Goal: Task Accomplishment & Management: Use online tool/utility

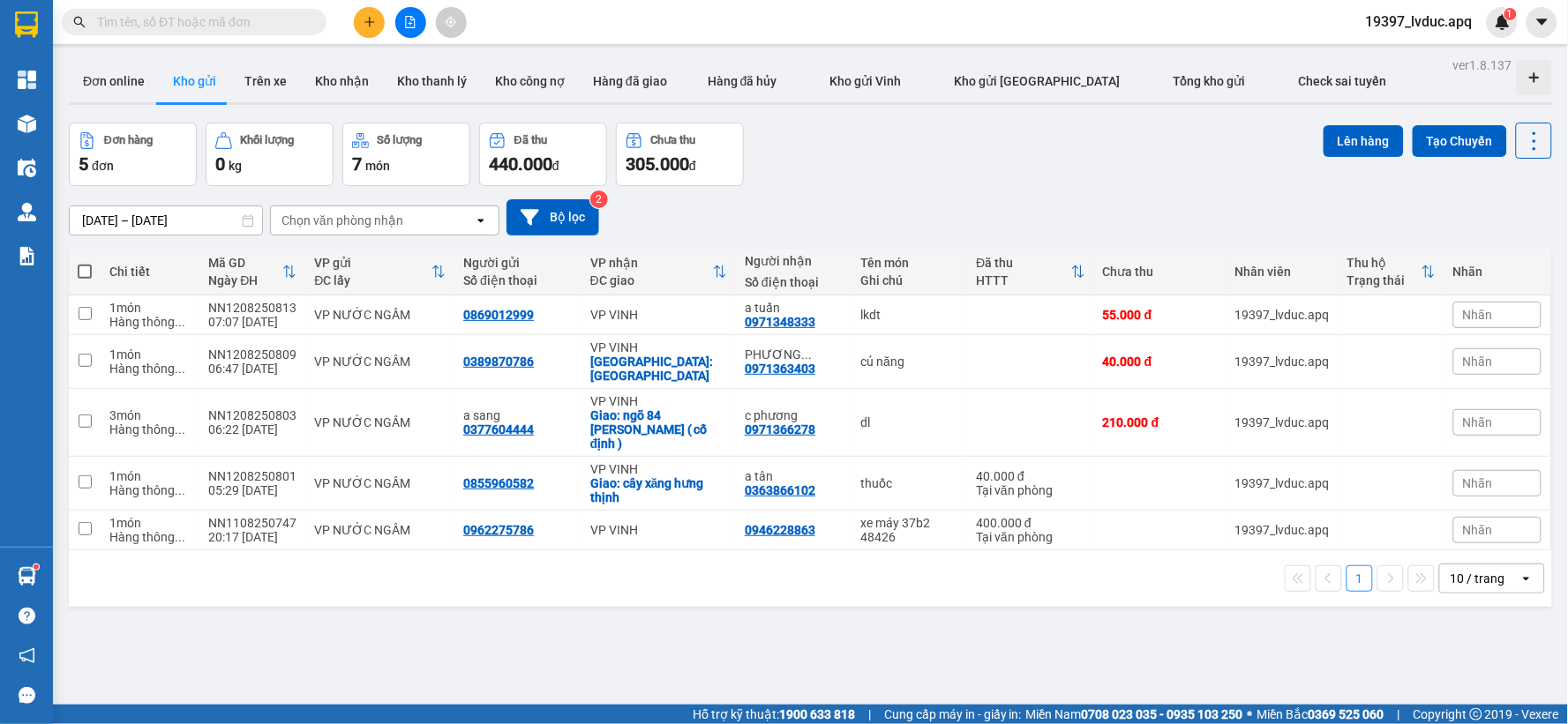
click at [1002, 170] on div "Đơn hàng 5 đơn Khối lượng 0 kg Số lượng 7 món Đã thu 440.000 đ Chưa thu 305.000…" at bounding box center [810, 155] width 1483 height 63
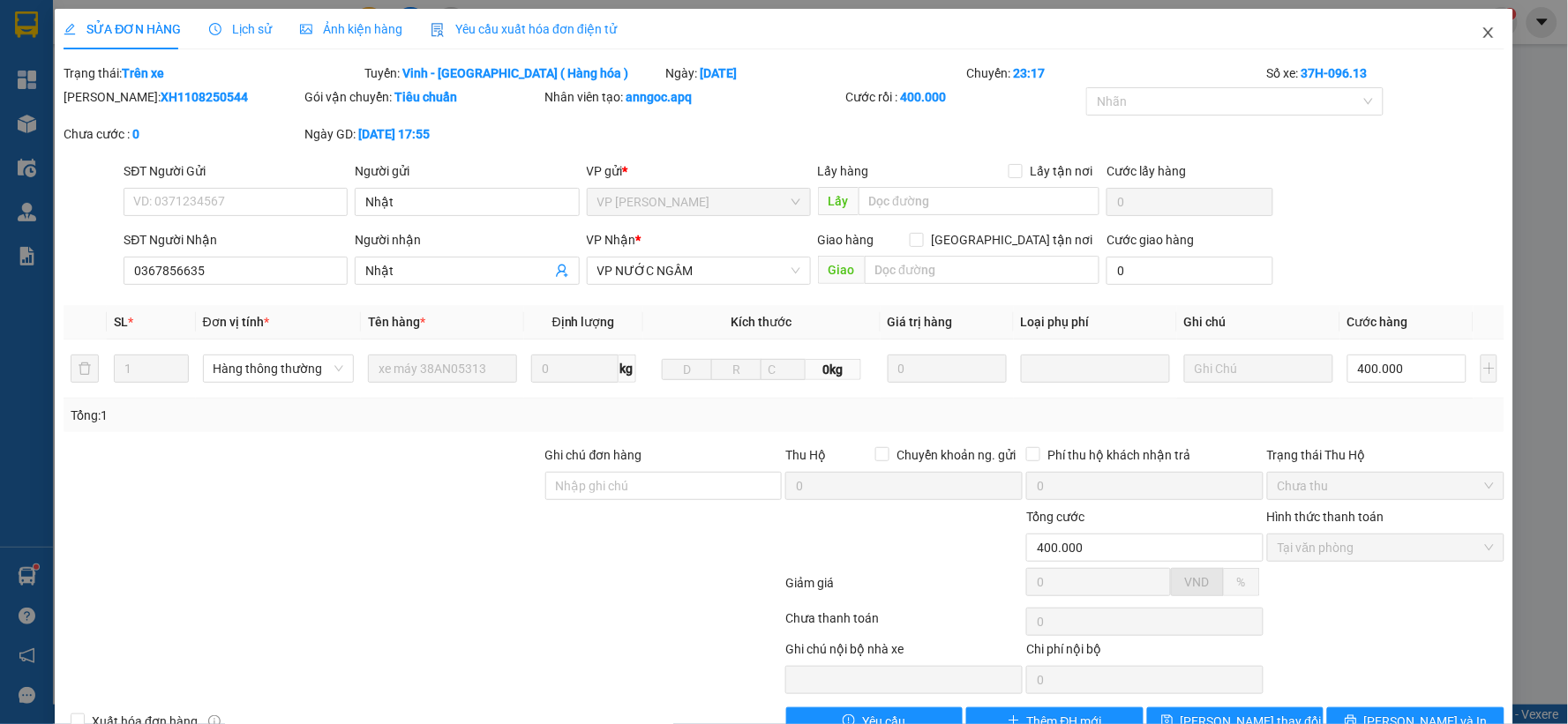
click at [1481, 31] on icon "close" at bounding box center [1488, 33] width 14 height 14
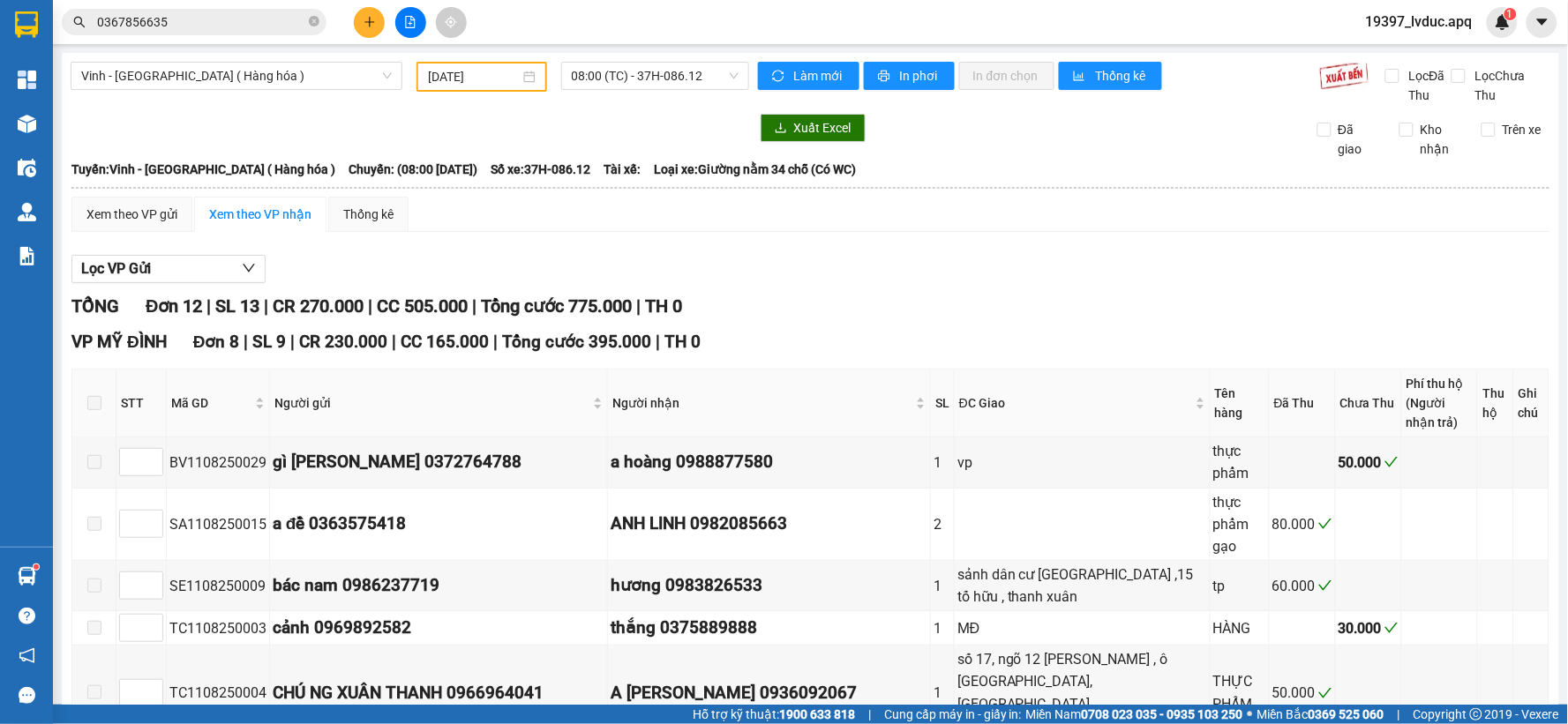
click at [806, 354] on div "VP MỸ ĐÌNH Đơn 8 | SL 9 | CR 230.000 | CC 165.000 | Tổng cước 395.000 | TH 0" at bounding box center [810, 342] width 1478 height 26
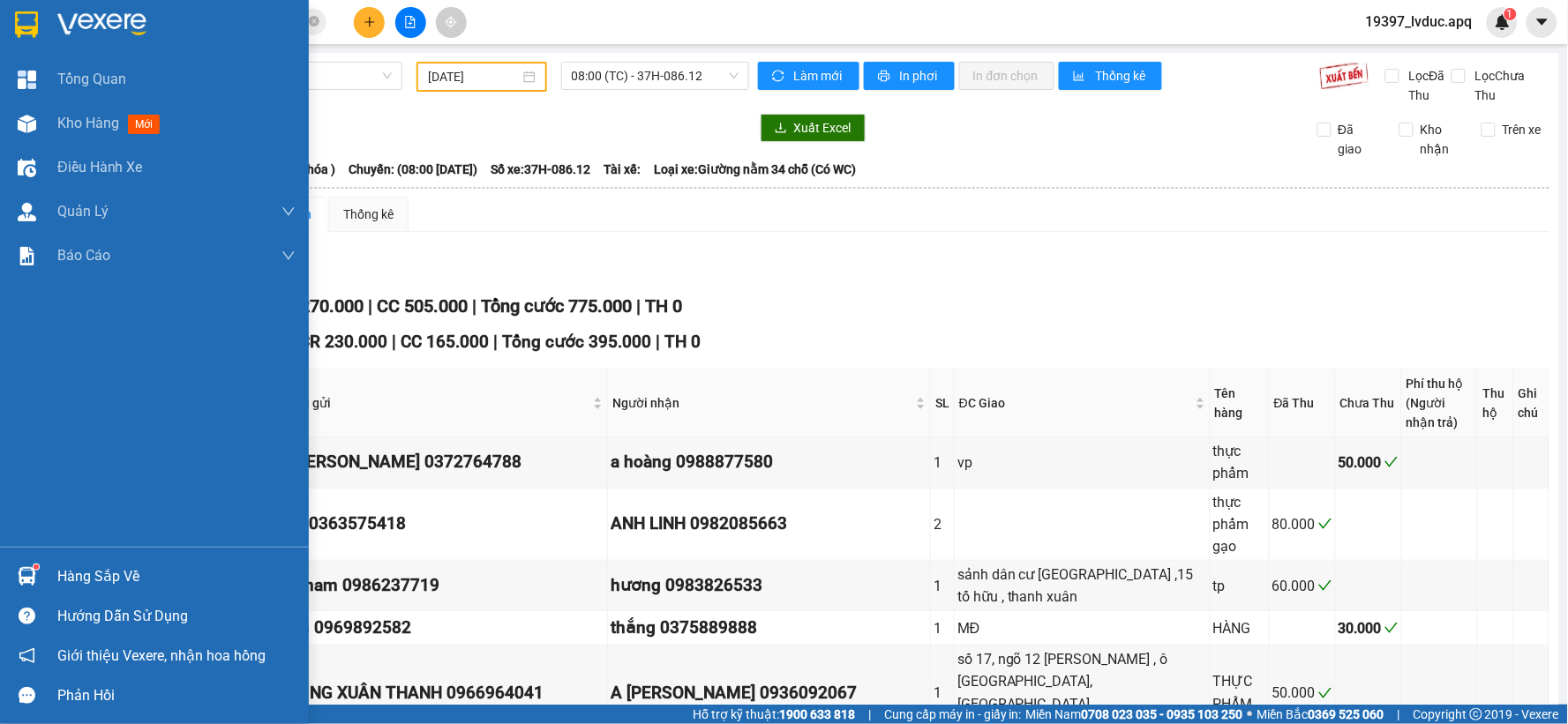
click at [27, 26] on img at bounding box center [26, 24] width 23 height 26
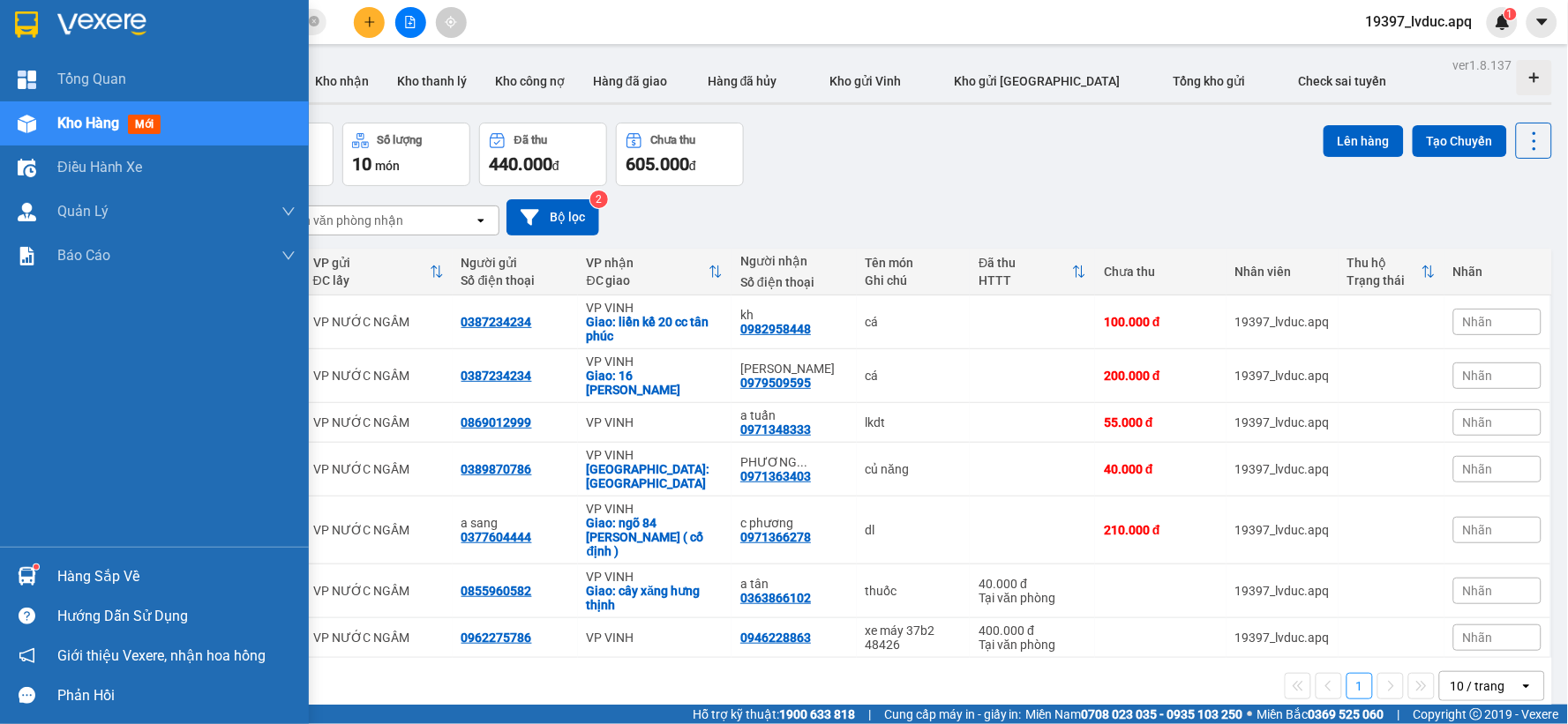
click at [90, 33] on img at bounding box center [101, 24] width 90 height 26
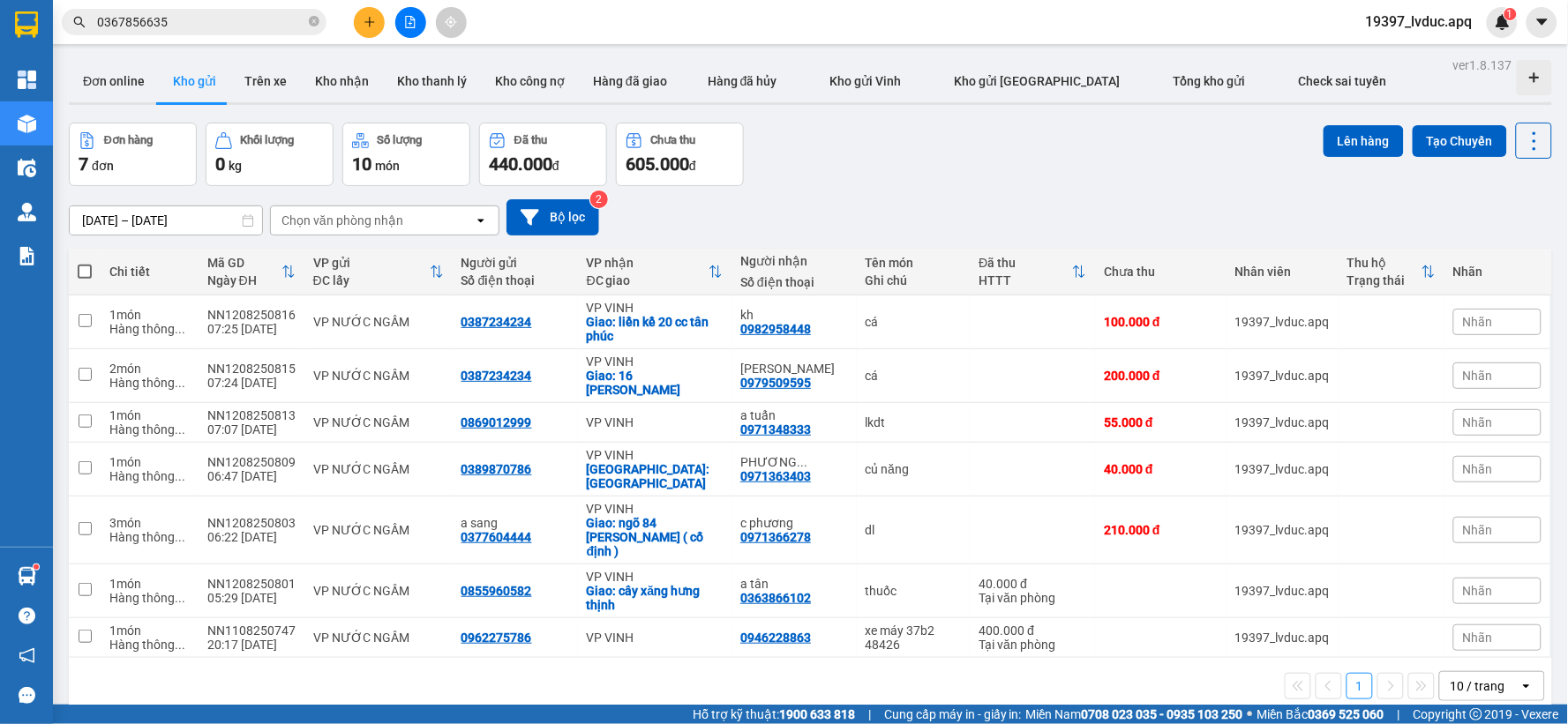
drag, startPoint x: 1456, startPoint y: 134, endPoint x: 1451, endPoint y: 124, distance: 11.2
click at [1452, 126] on button "Tạo Chuyến" at bounding box center [1459, 141] width 94 height 32
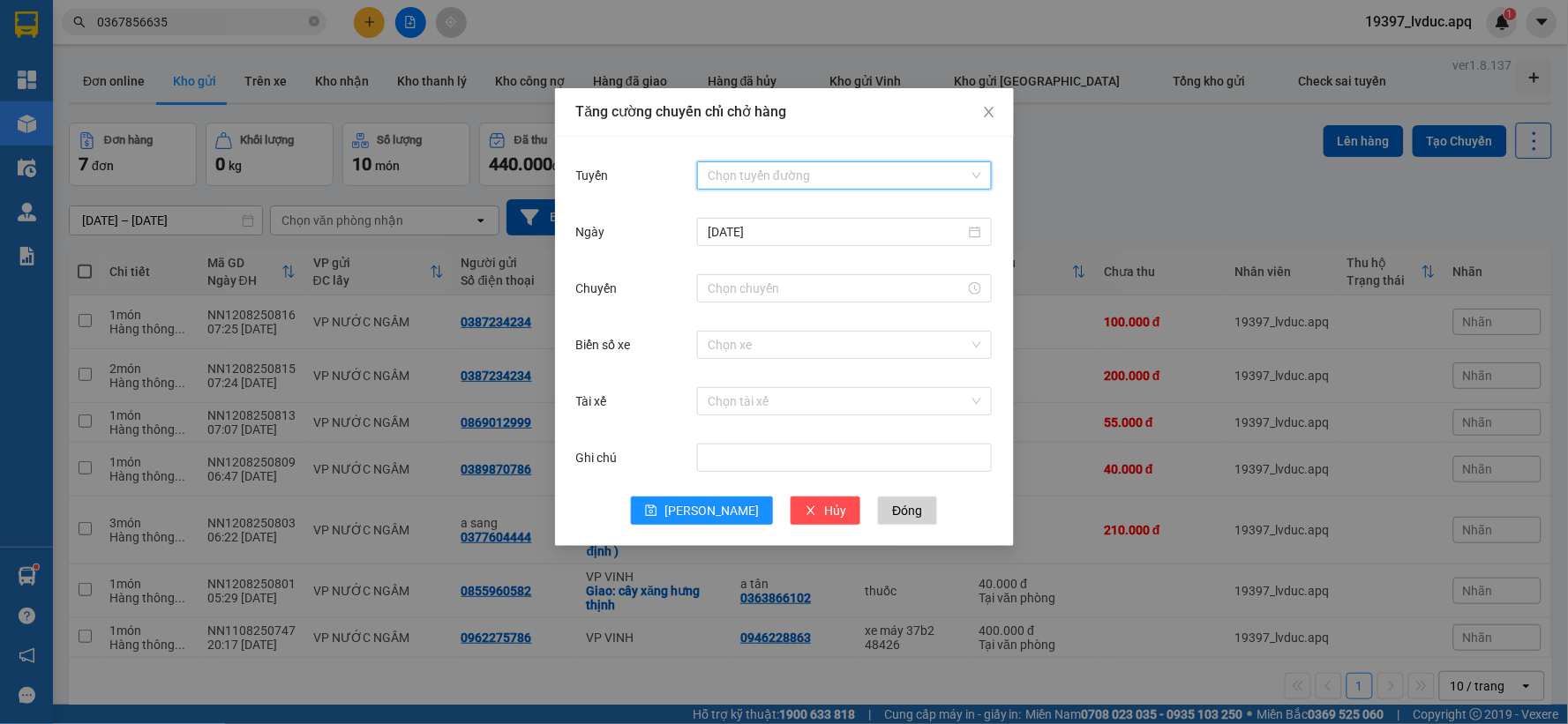
drag, startPoint x: 783, startPoint y: 183, endPoint x: 785, endPoint y: 200, distance: 17.1
click at [783, 182] on input "Tuyến" at bounding box center [837, 175] width 261 height 26
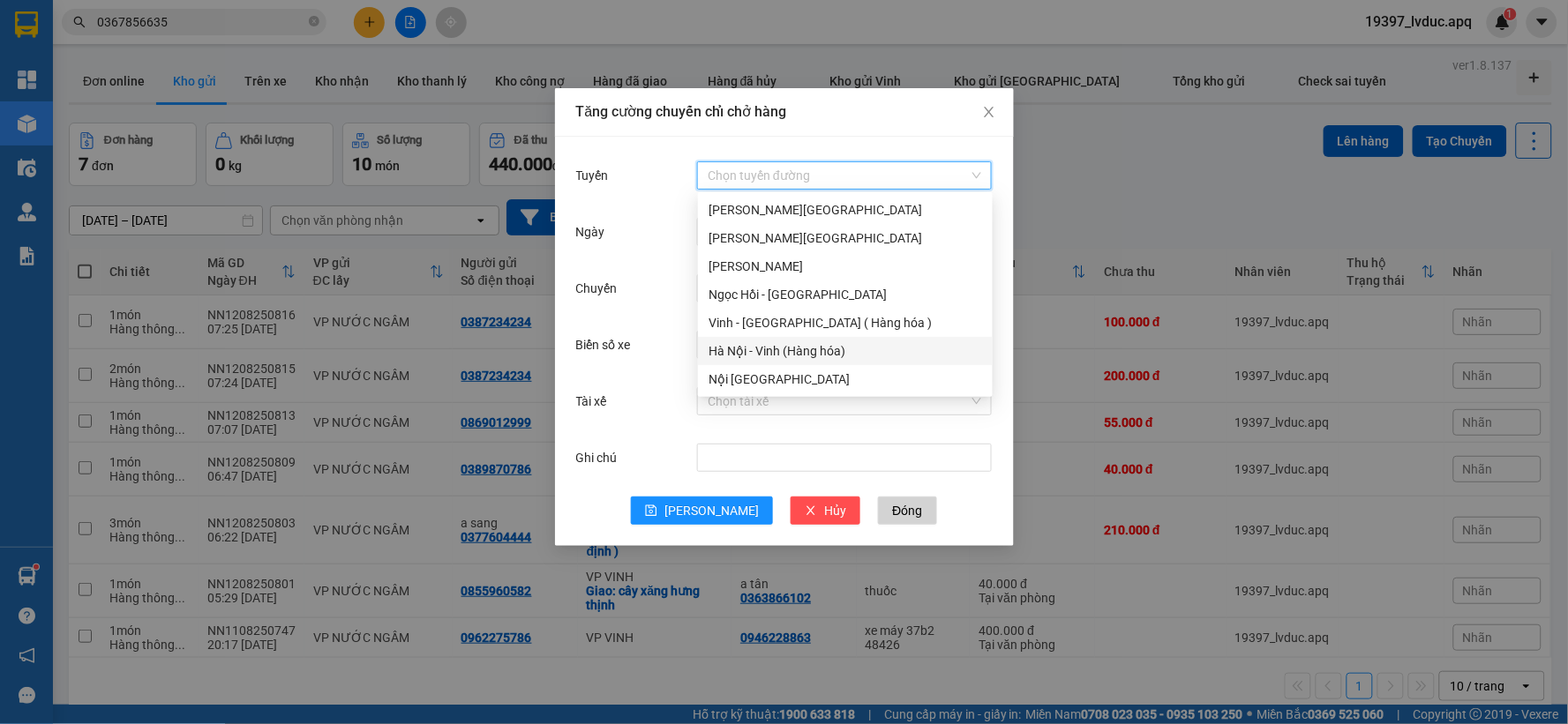
click at [786, 362] on div "Hà Nội - Vinh (Hàng hóa)" at bounding box center [845, 351] width 295 height 28
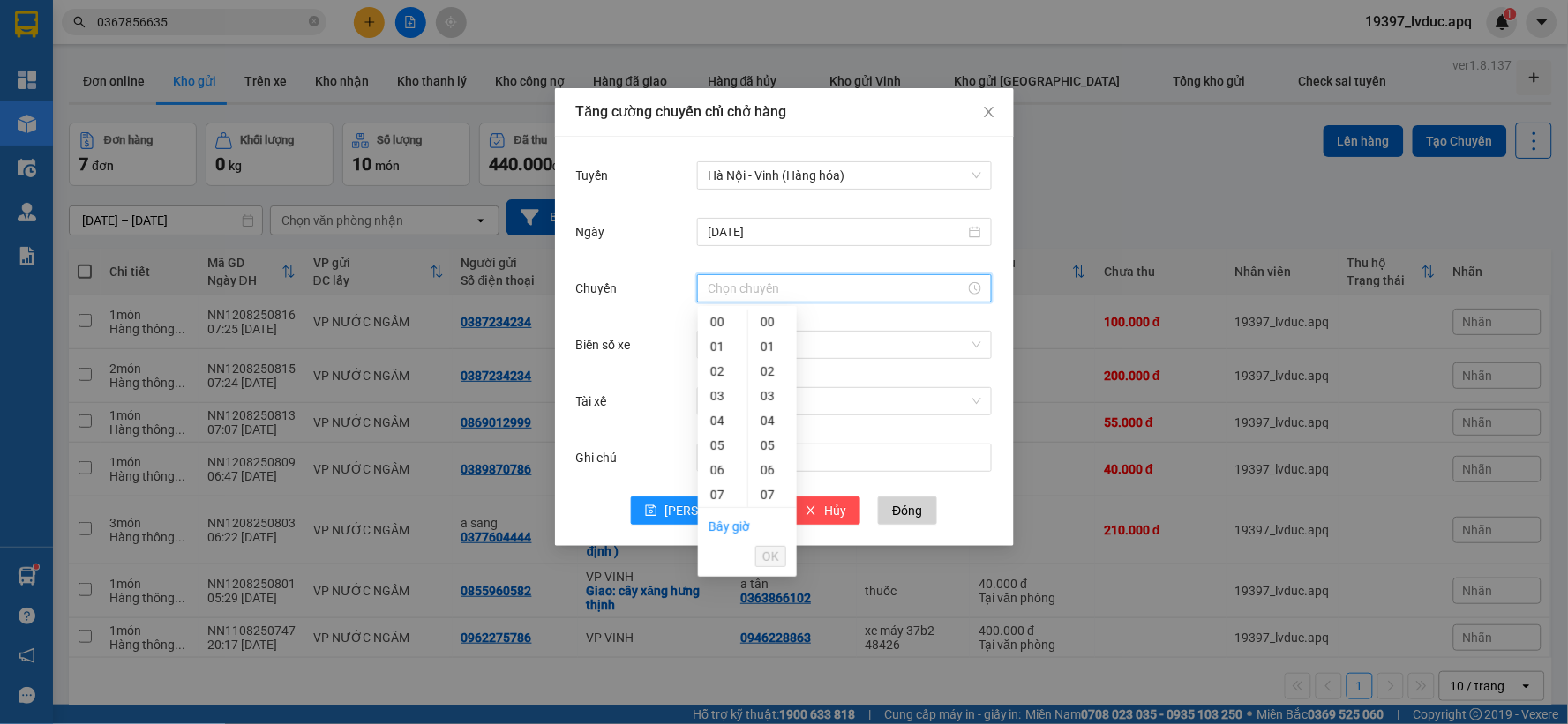
click at [782, 280] on input "Chuyến" at bounding box center [836, 287] width 258 height 19
click at [778, 286] on input "41" at bounding box center [836, 287] width 258 height 19
type input "4"
click at [717, 317] on div "08" at bounding box center [723, 323] width 50 height 24
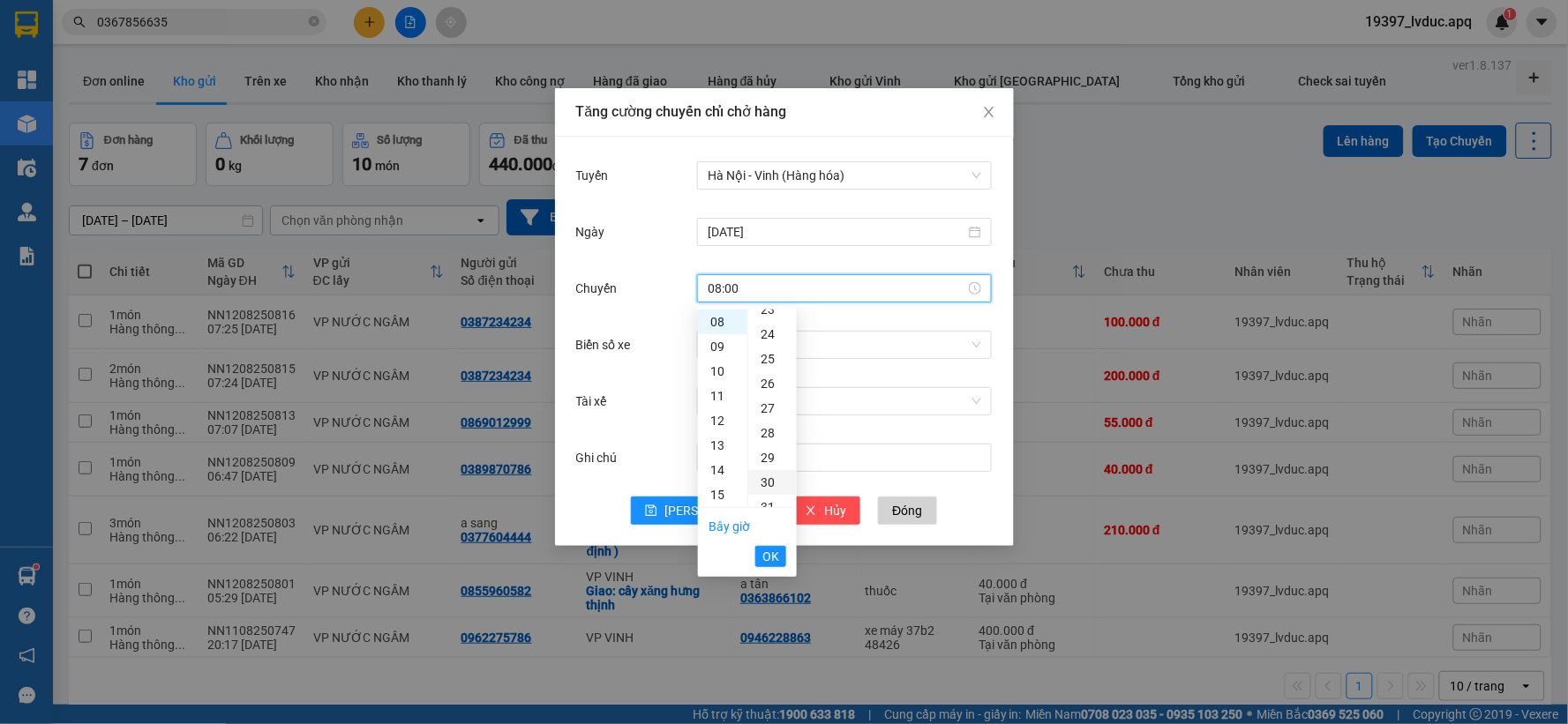
scroll to position [685, 0]
click at [766, 381] on div "30" at bounding box center [772, 377] width 49 height 24
type input "08:30"
click at [779, 561] on span "OK" at bounding box center [770, 556] width 17 height 19
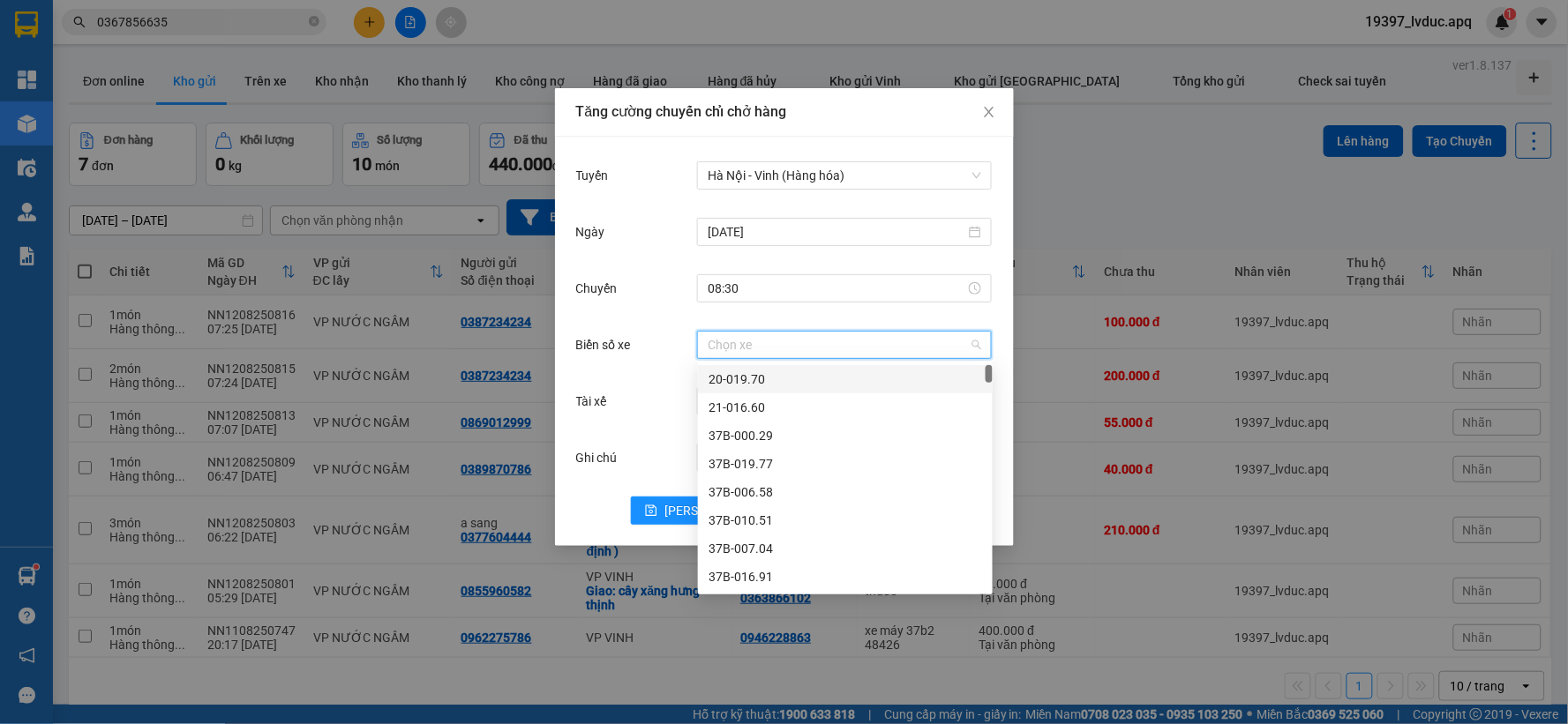
click at [726, 353] on input "Biển số xe" at bounding box center [837, 344] width 261 height 26
type input "41"
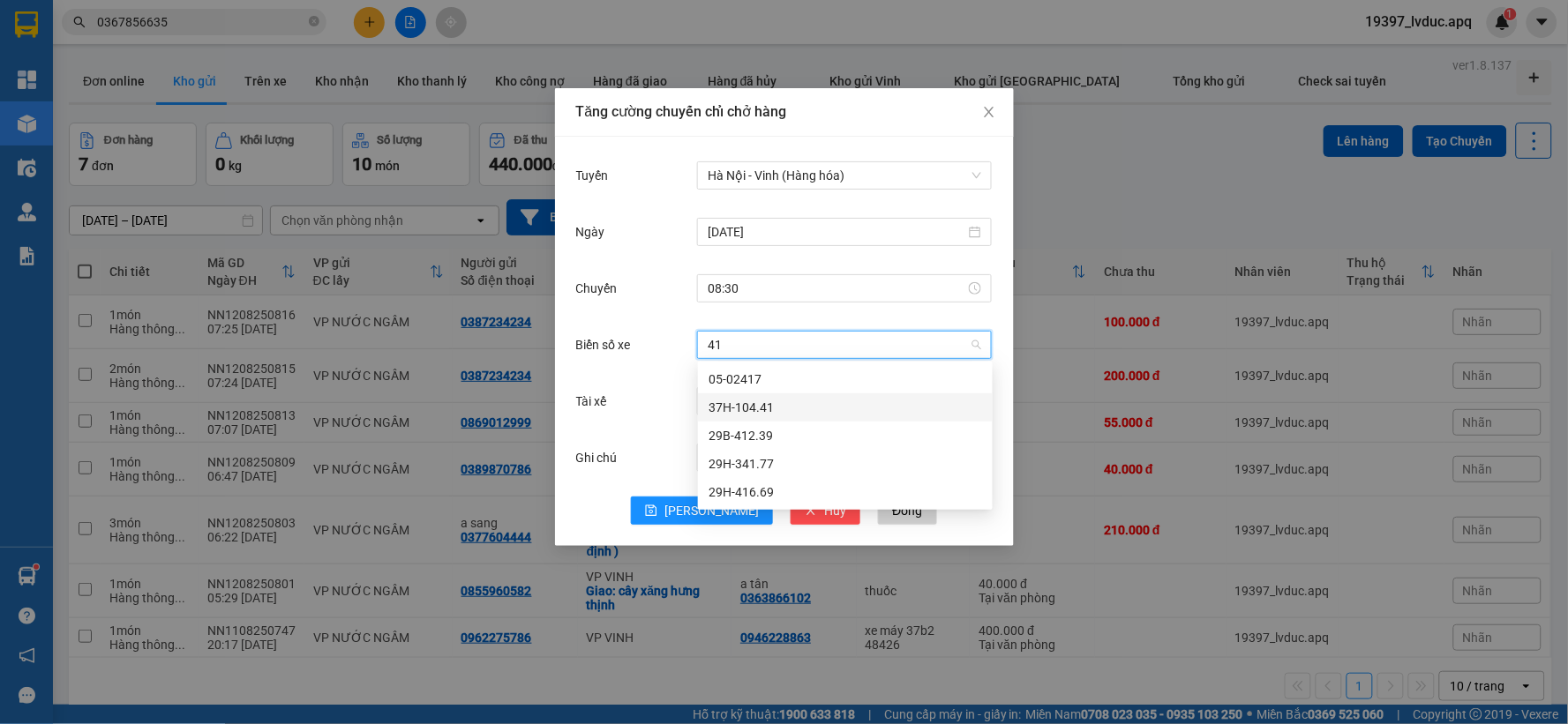
click at [750, 415] on div "37H-104.41" at bounding box center [845, 407] width 273 height 19
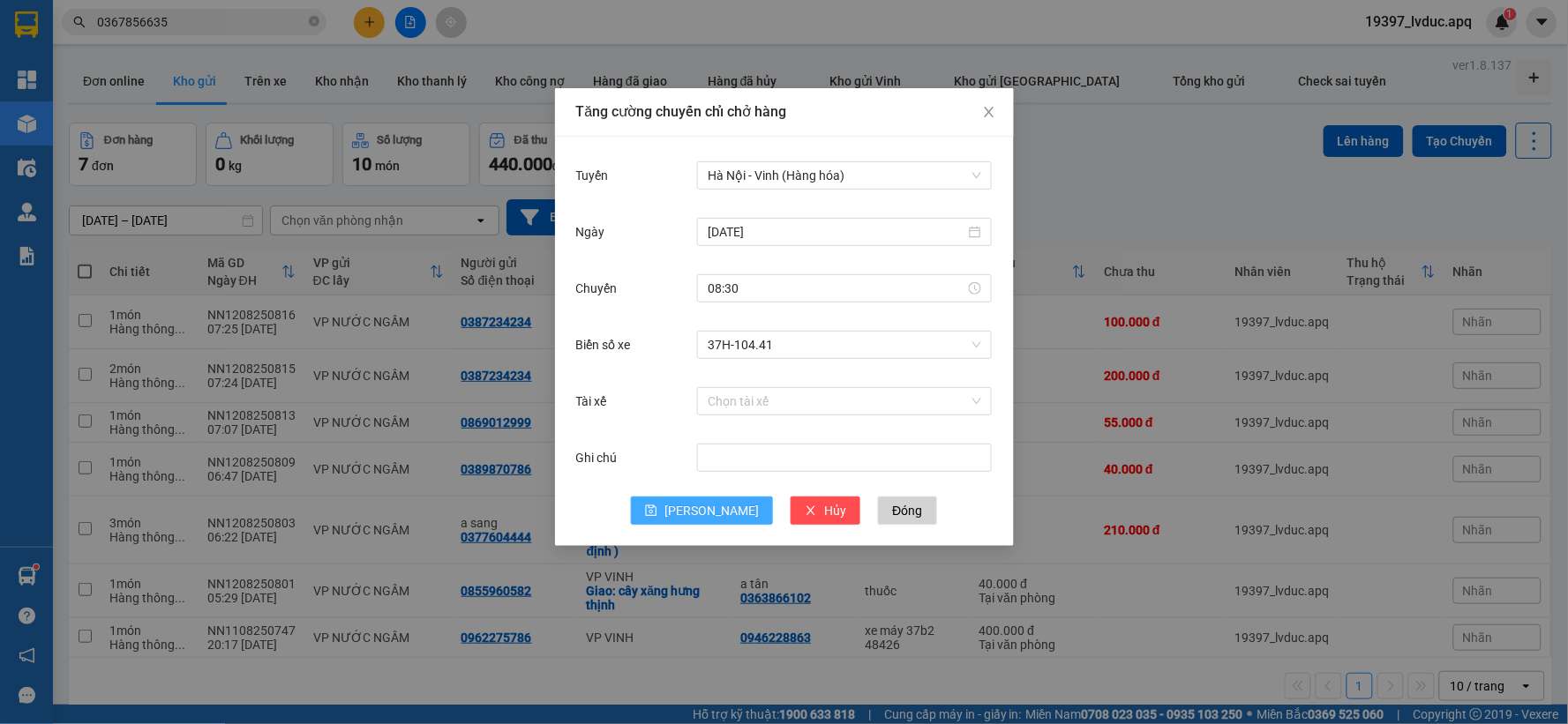
click at [657, 505] on icon "save" at bounding box center [651, 511] width 13 height 13
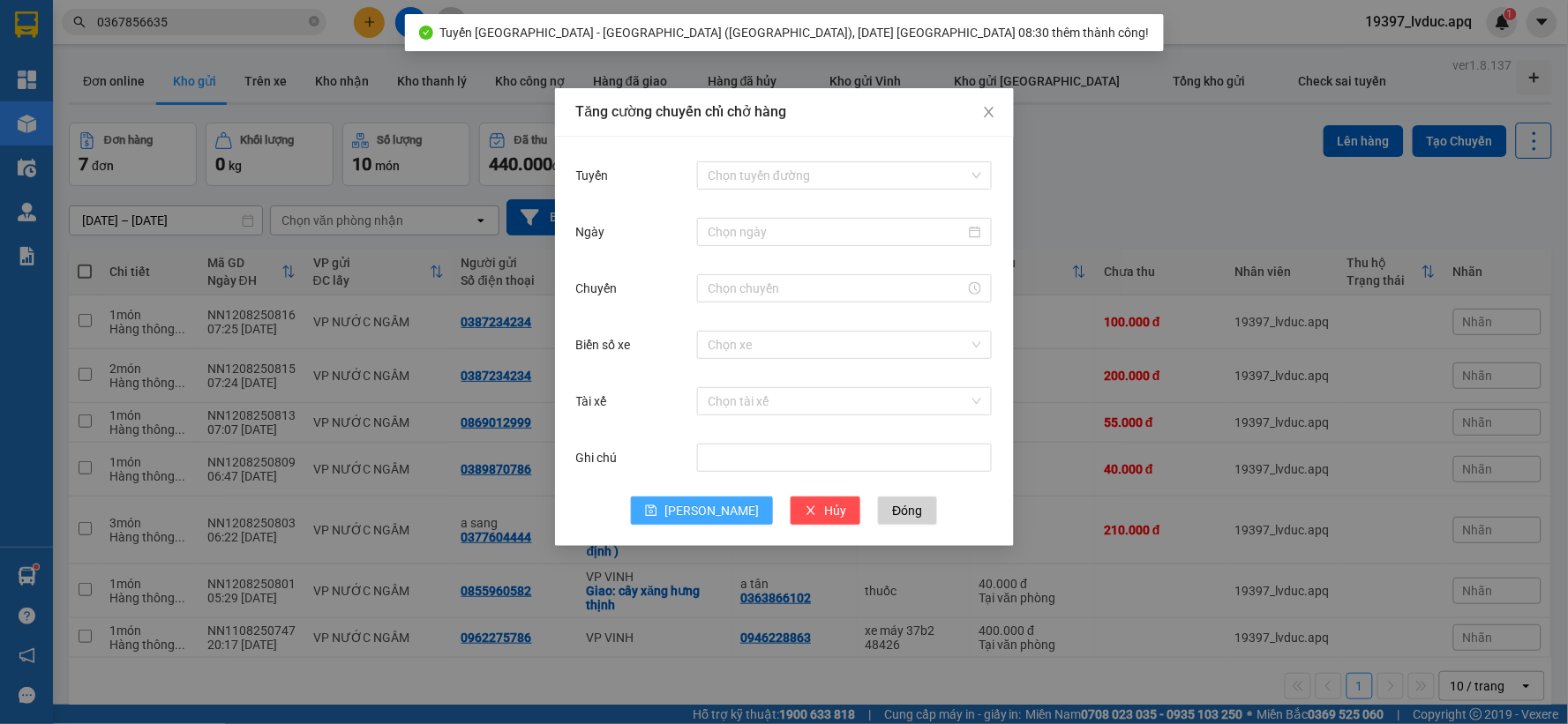
click at [1082, 224] on div "Tăng cường chuyến chỉ chở hàng Tuyến Chọn tuyến đường Ngày Chuyến Biển số xe Ch…" at bounding box center [784, 362] width 1568 height 724
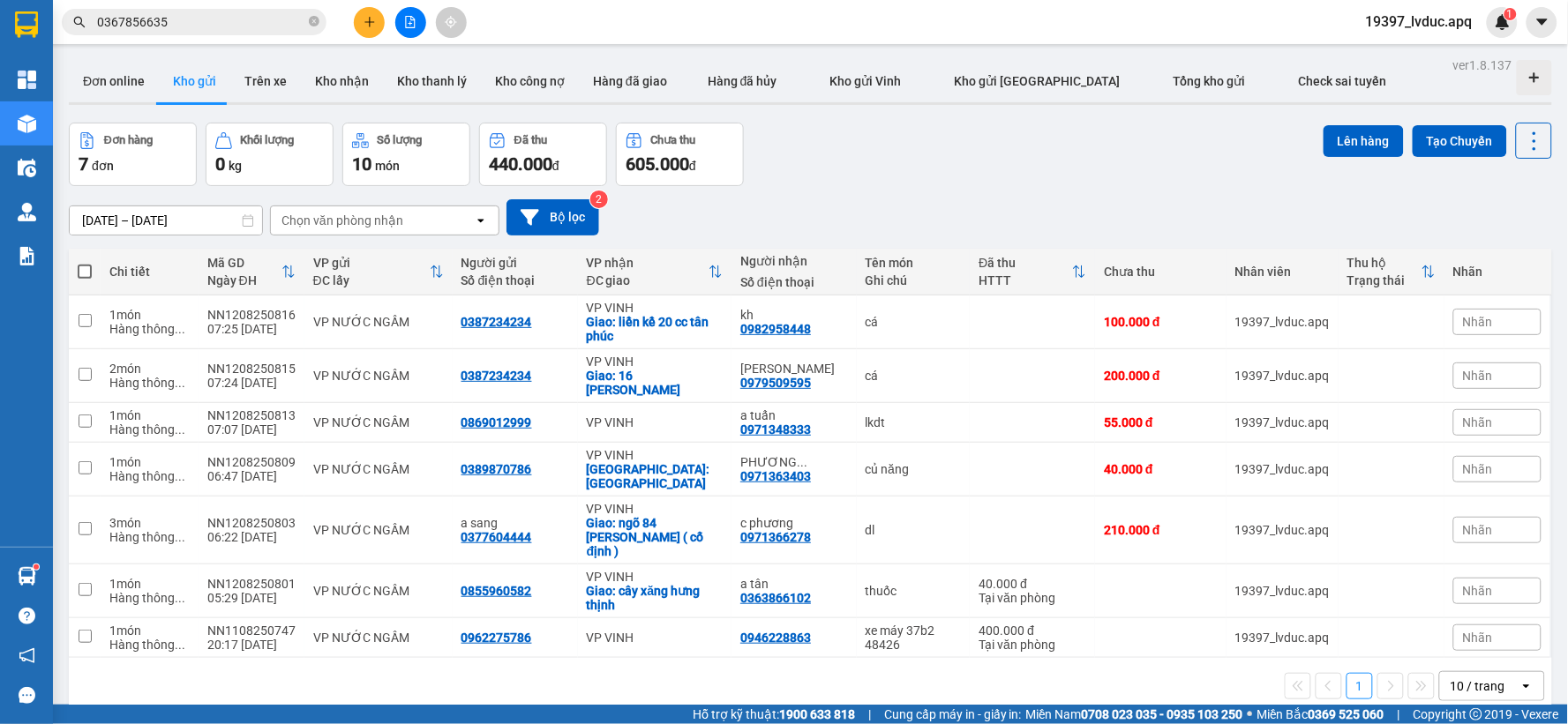
click at [90, 271] on span at bounding box center [85, 272] width 14 height 14
click at [85, 263] on input "checkbox" at bounding box center [85, 263] width 0 height 0
checkbox input "true"
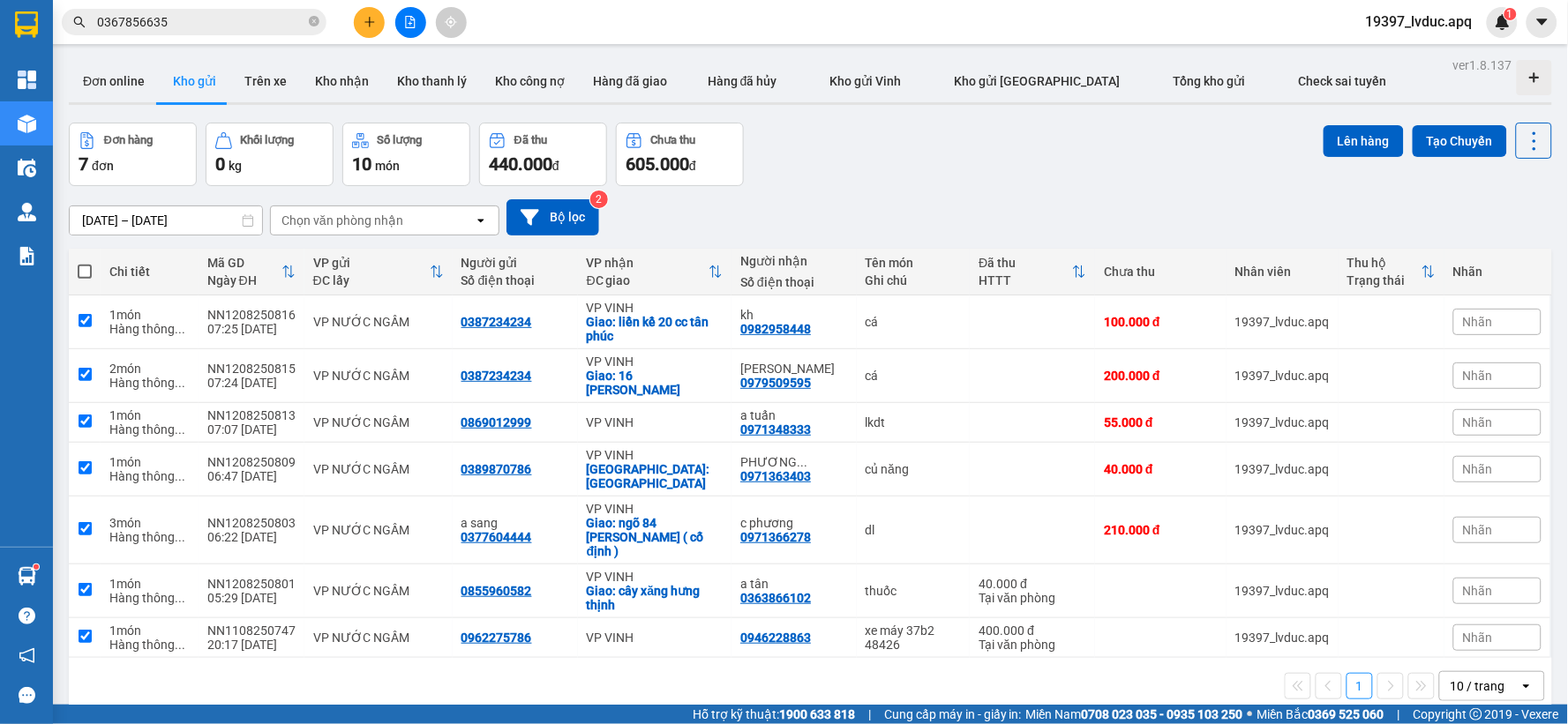
checkbox input "true"
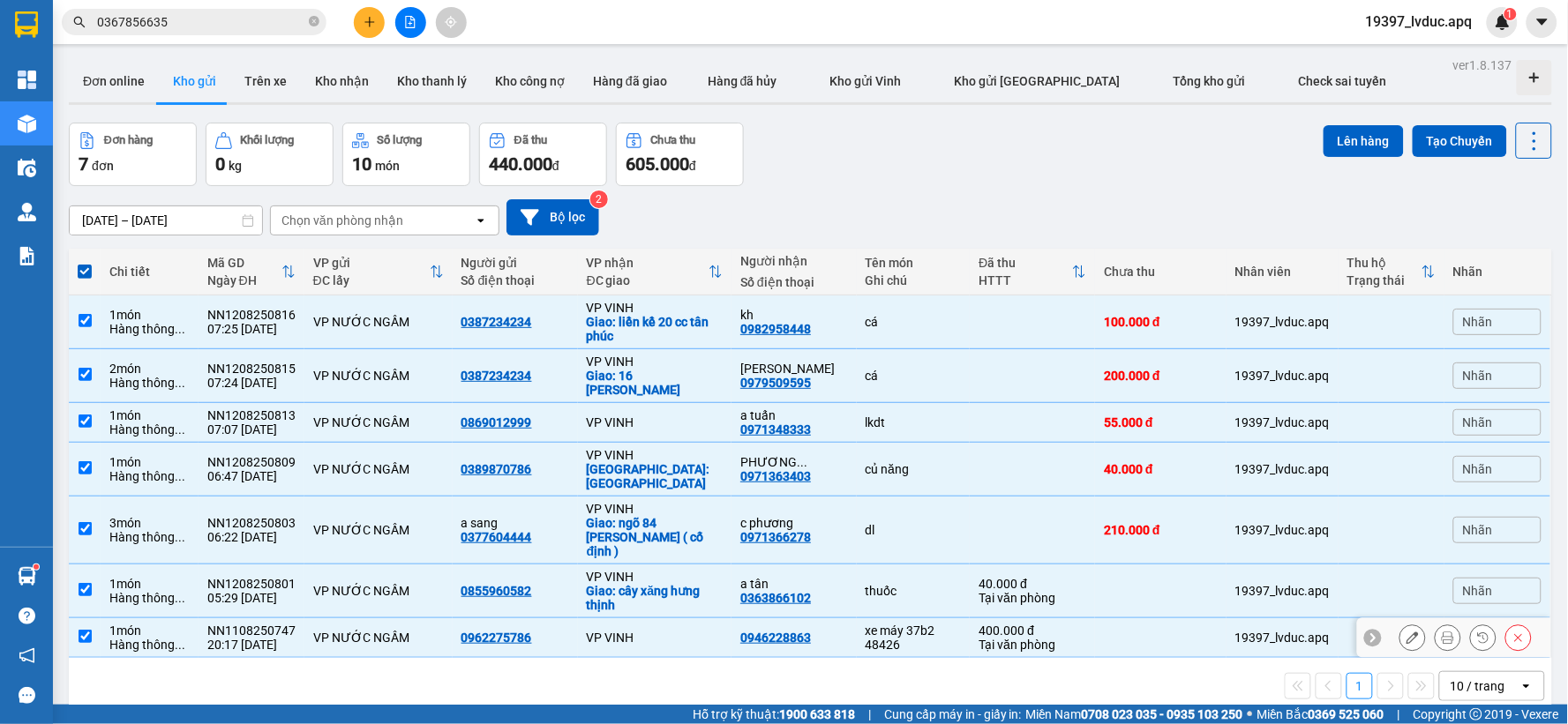
drag, startPoint x: 876, startPoint y: 610, endPoint x: 871, endPoint y: 597, distance: 13.9
click at [875, 624] on div "xe máy 37b2 48426" at bounding box center [913, 637] width 96 height 28
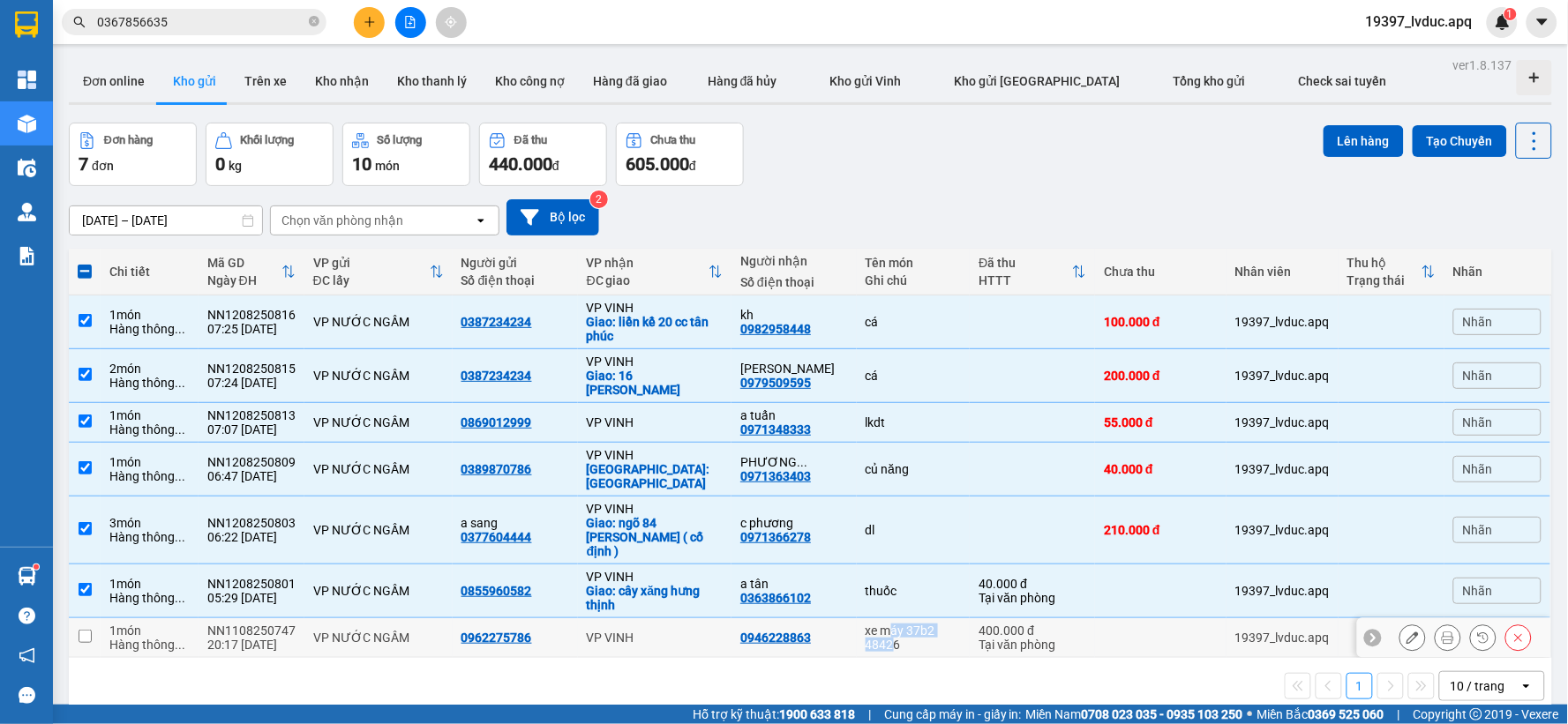
click at [856, 622] on td "xe máy 37b2 48426" at bounding box center [913, 638] width 114 height 40
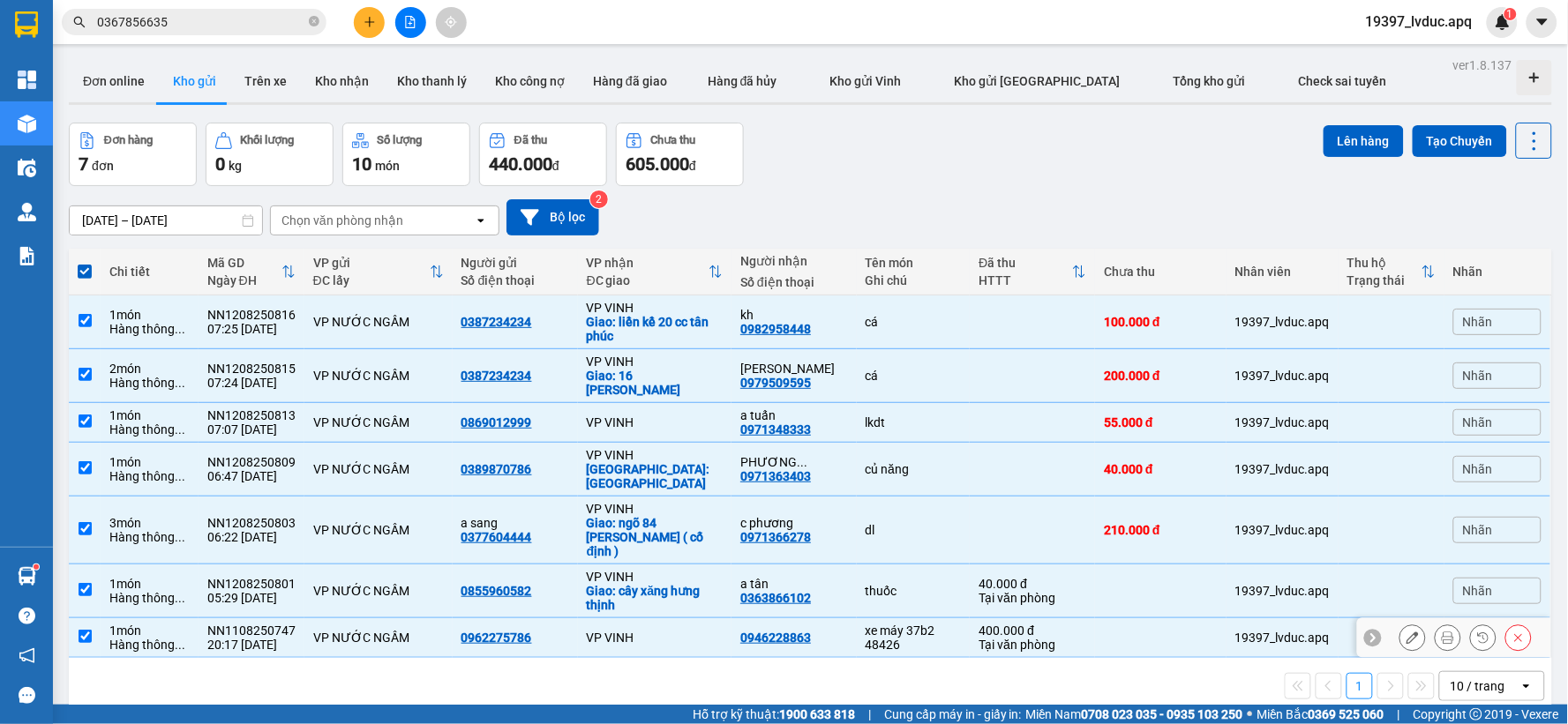
click at [840, 618] on td "0946228863" at bounding box center [794, 638] width 125 height 40
checkbox input "false"
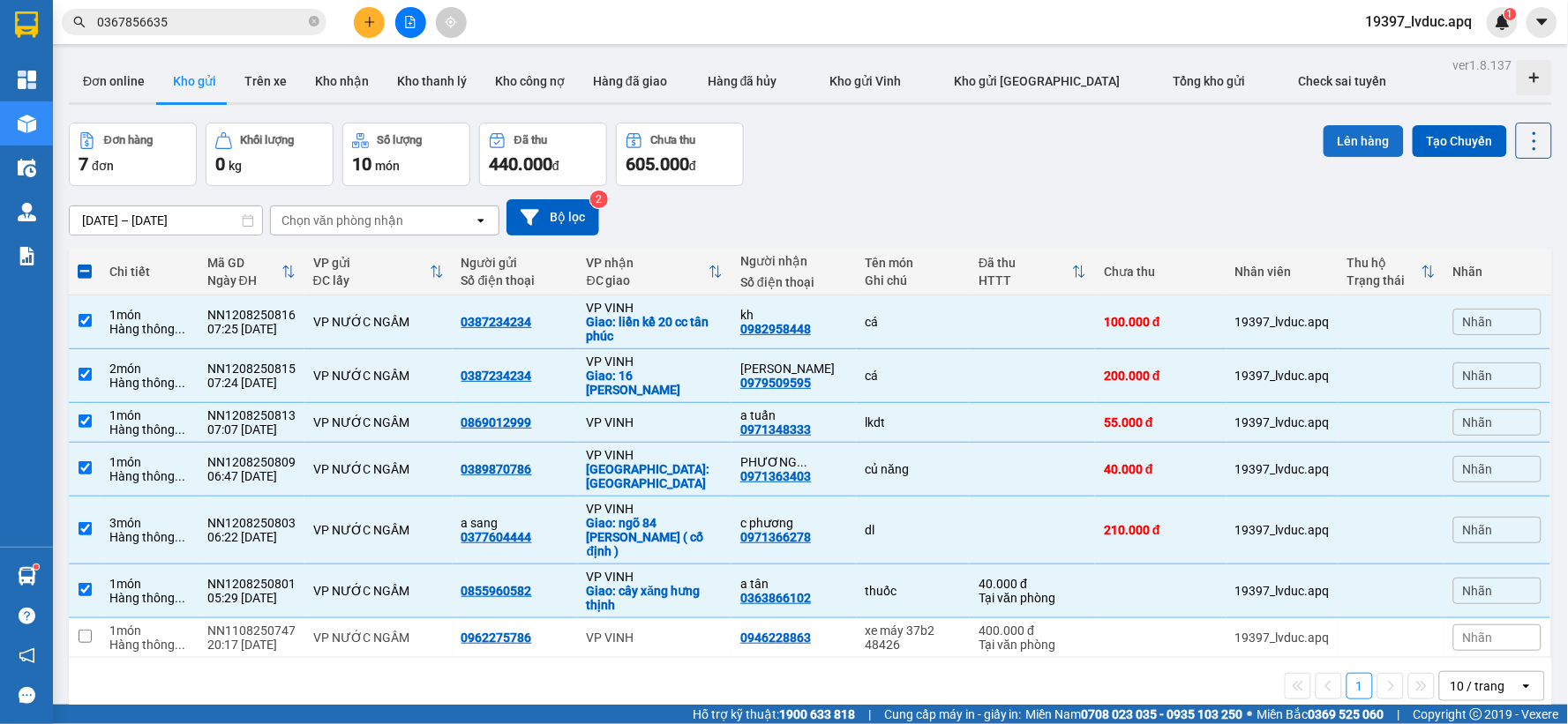
click at [1333, 152] on button "Lên hàng" at bounding box center [1363, 141] width 80 height 32
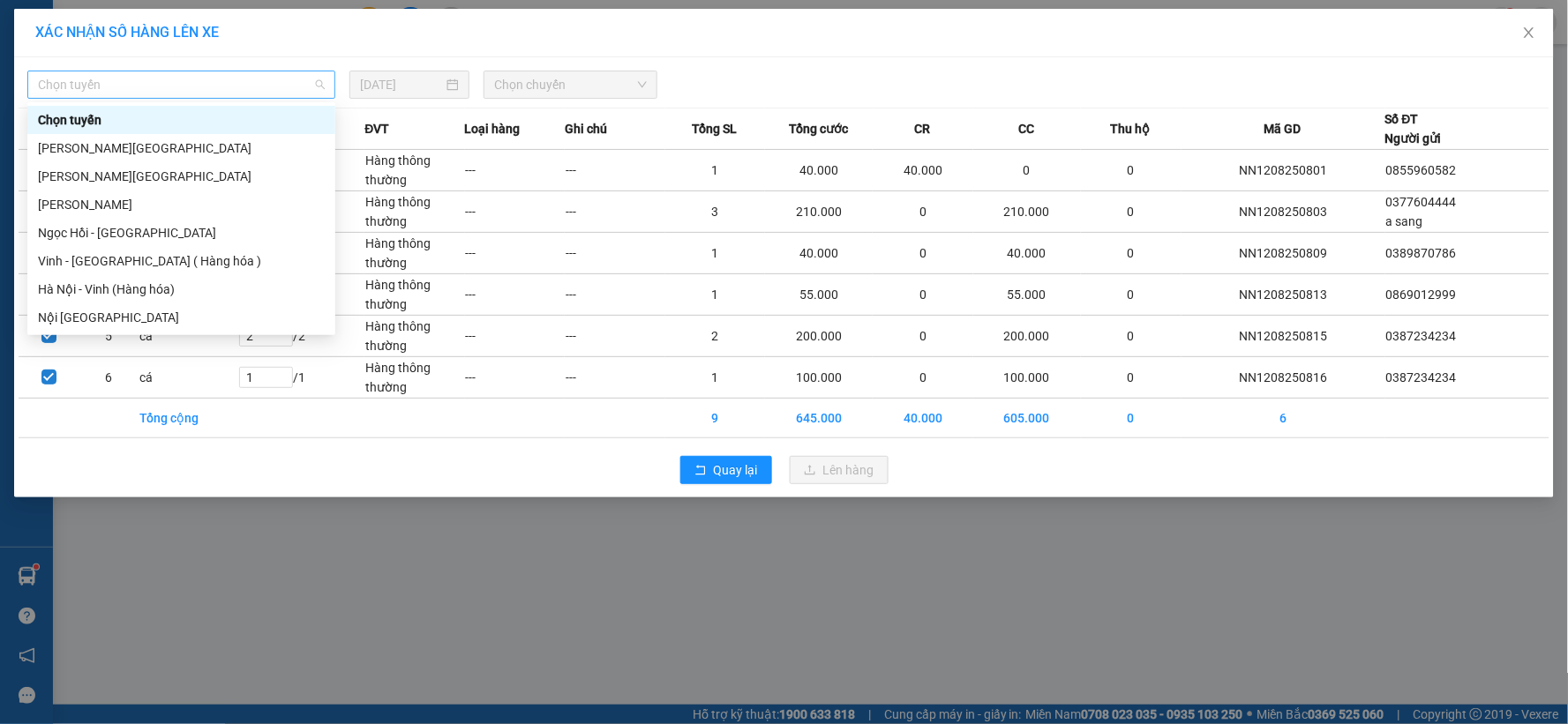
click at [266, 86] on span "Chọn tuyến" at bounding box center [181, 84] width 287 height 26
click at [157, 282] on div "Hà Nội - Vinh (Hàng hóa)" at bounding box center [181, 288] width 287 height 19
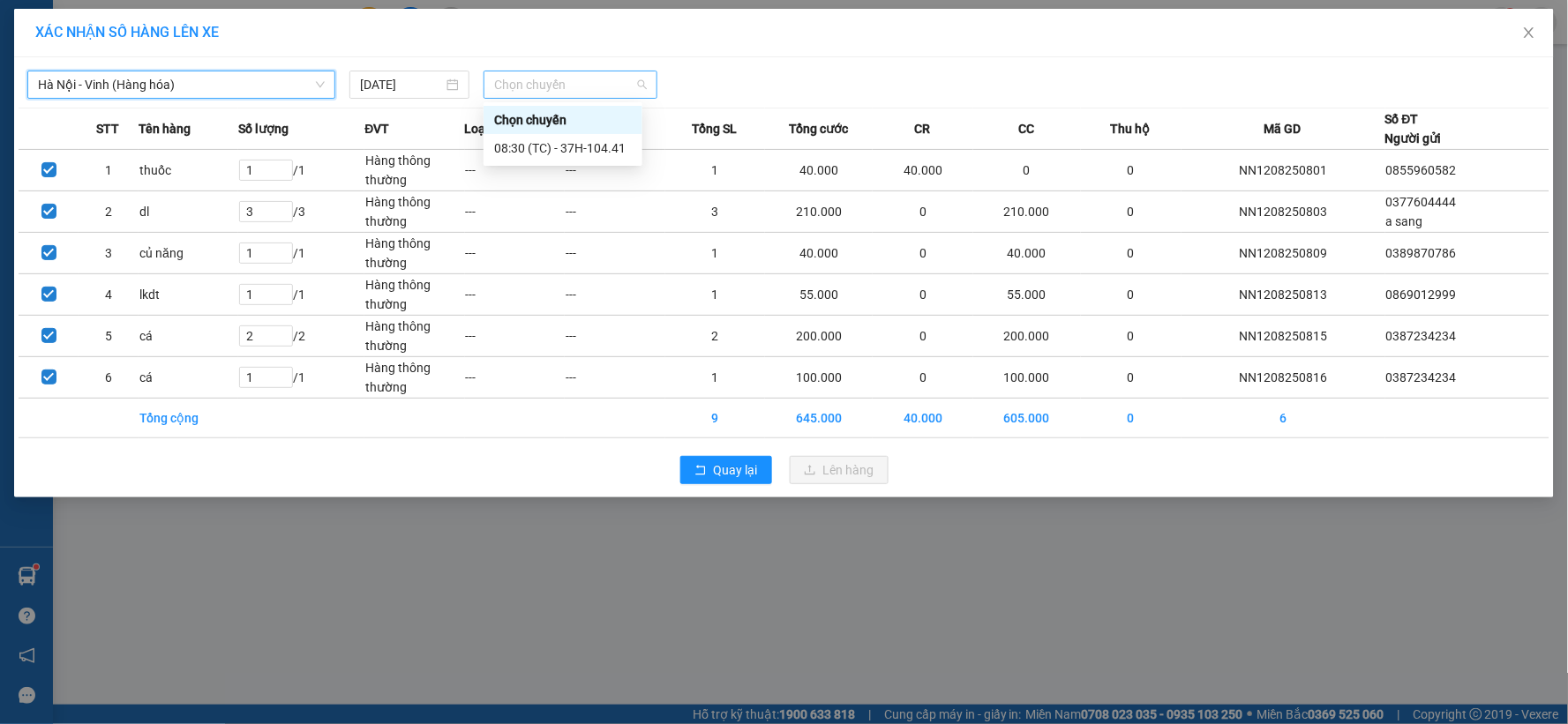
click at [501, 89] on span "Chọn chuyến" at bounding box center [570, 84] width 153 height 26
click at [565, 160] on div "08:30 (TC) - 37H-104.41" at bounding box center [563, 147] width 159 height 28
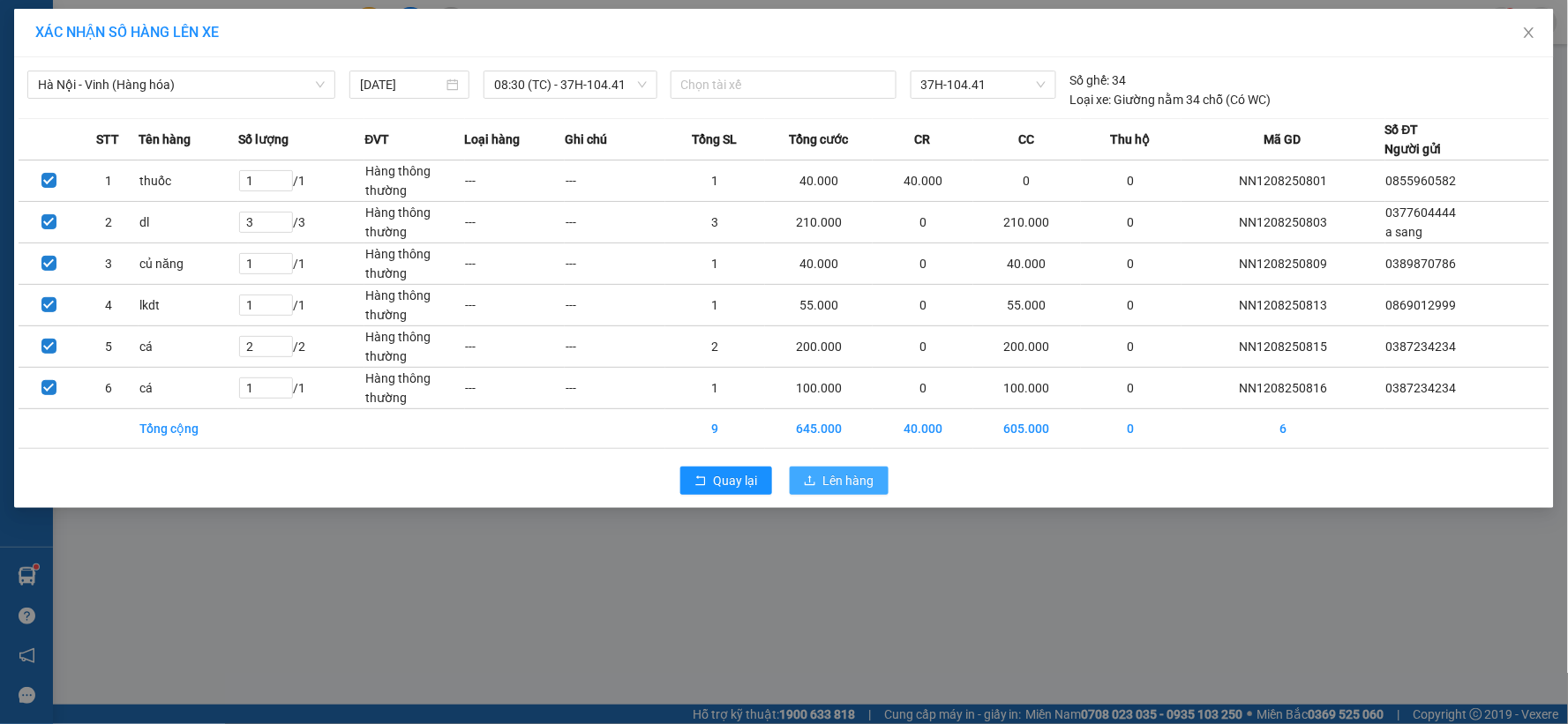
click at [868, 483] on span "Lên hàng" at bounding box center [848, 480] width 52 height 19
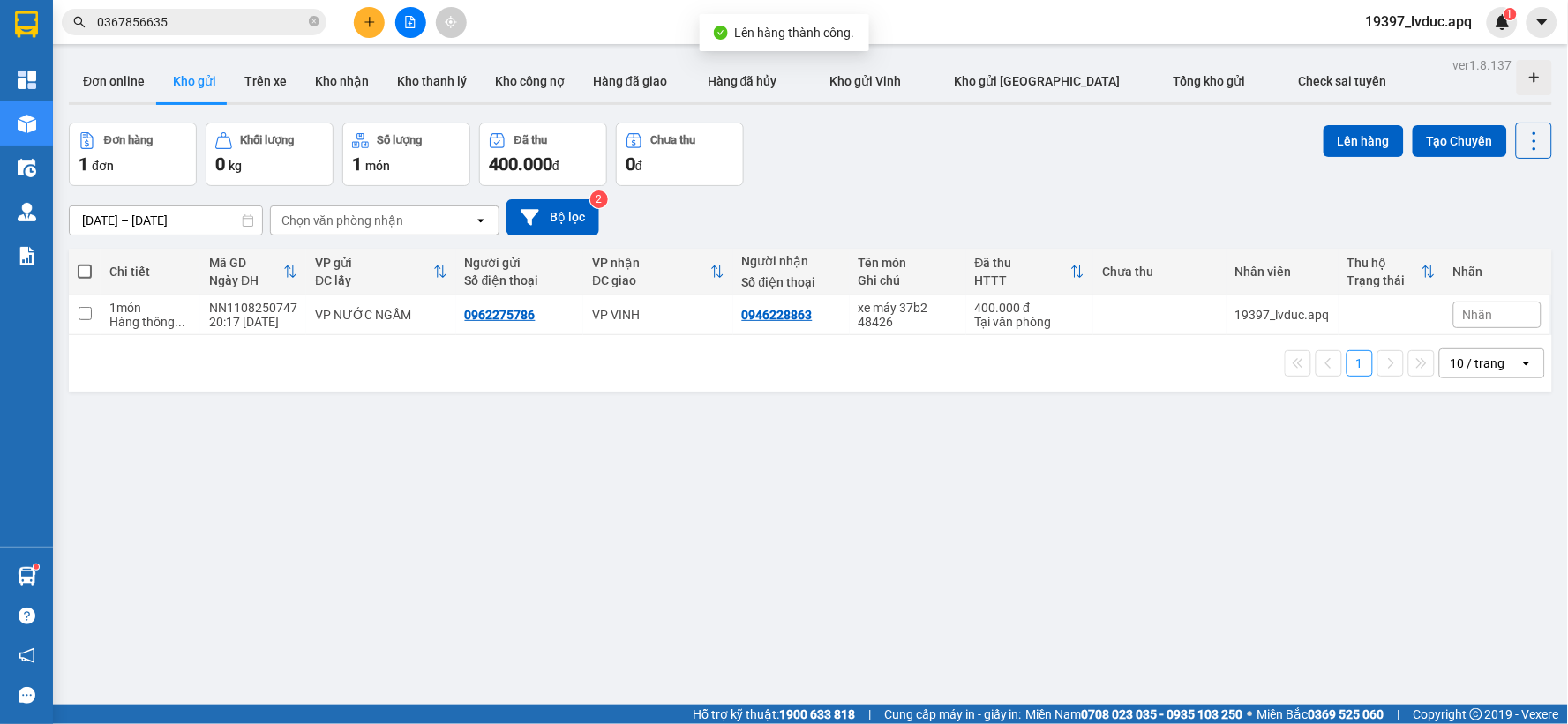
click at [860, 492] on div "ver 1.8.137 Đơn online Kho gửi Trên xe Kho nhận Kho thanh lý Kho công nợ Hàng đ…" at bounding box center [810, 415] width 1497 height 724
click at [853, 173] on div "Đơn hàng 1 đơn Khối lượng 0 kg Số lượng 1 món Đã thu 400.000 đ Chưa thu 0 đ Lên…" at bounding box center [810, 155] width 1483 height 63
click at [576, 213] on button "Bộ lọc" at bounding box center [553, 217] width 92 height 36
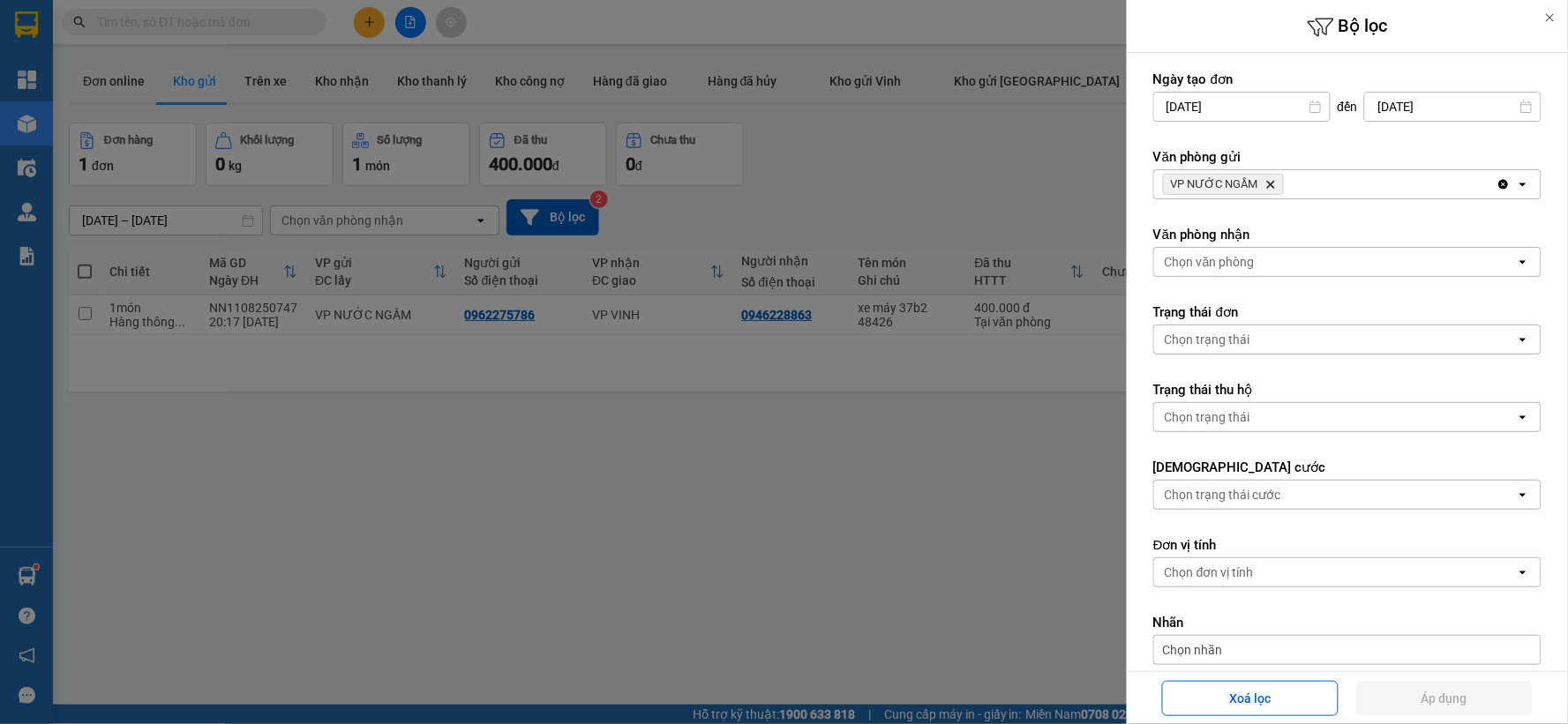
click at [1267, 187] on icon "VP NƯỚC NGẦM, close by backspace" at bounding box center [1270, 184] width 8 height 8
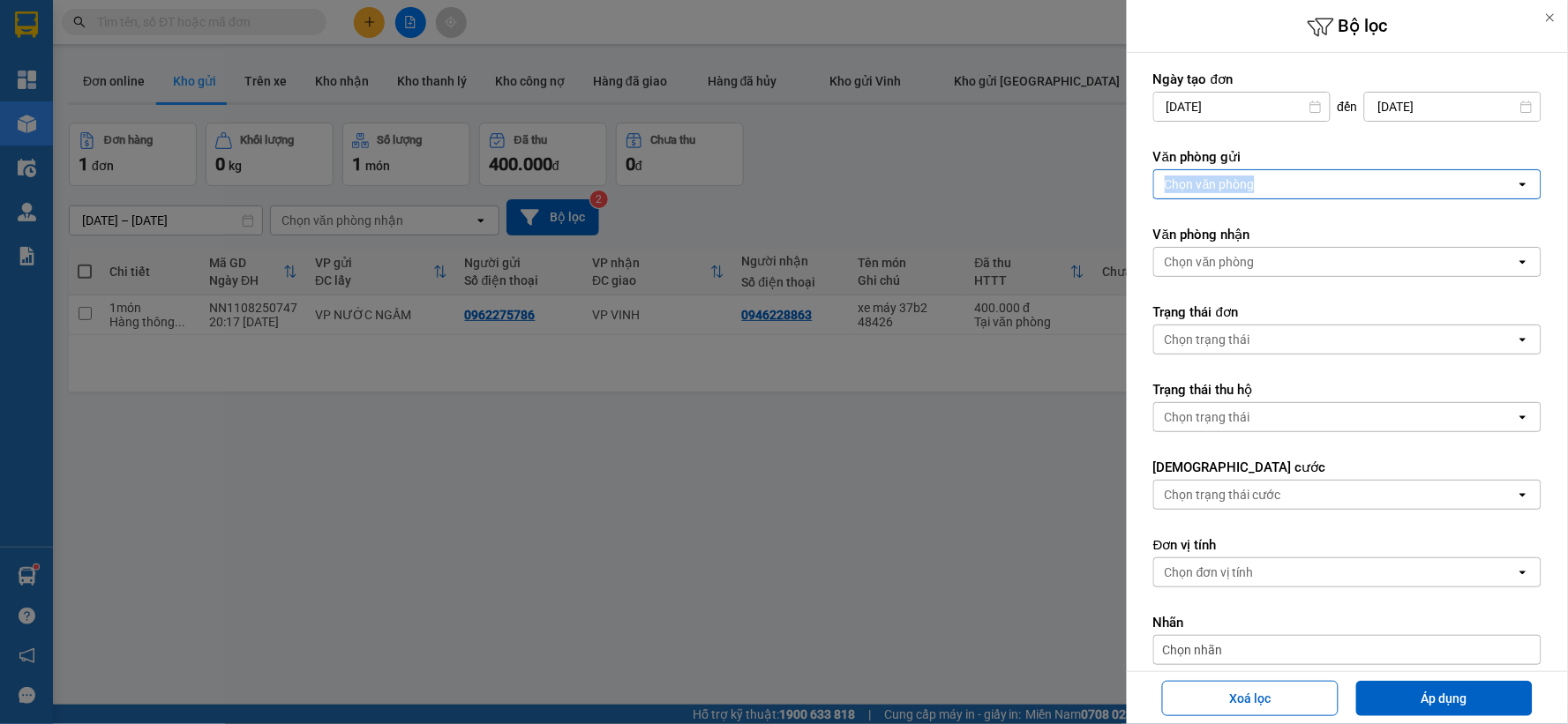
click at [1266, 187] on div "Chọn văn phòng" at bounding box center [1335, 183] width 362 height 28
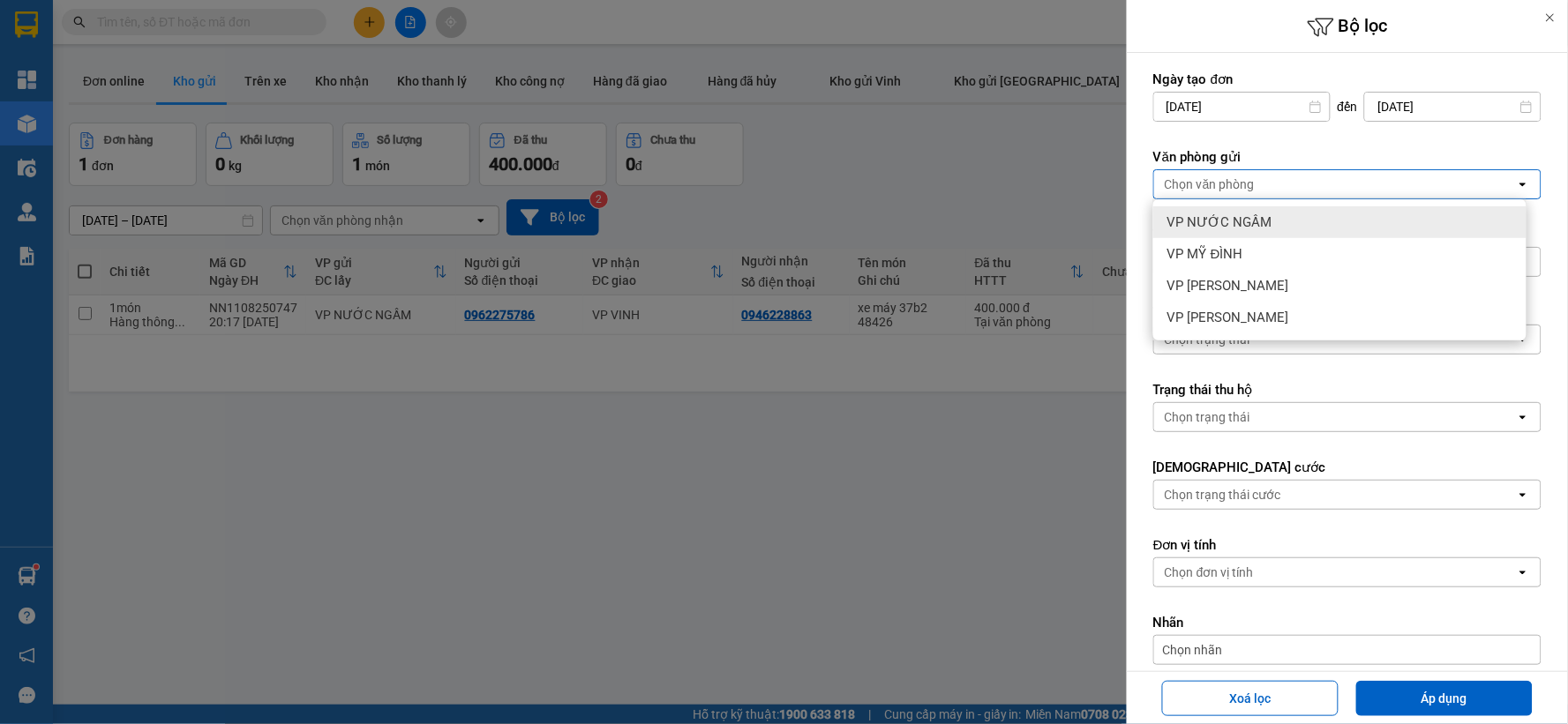
click at [1266, 224] on div "VP NƯỚC NGẦM" at bounding box center [1339, 221] width 373 height 32
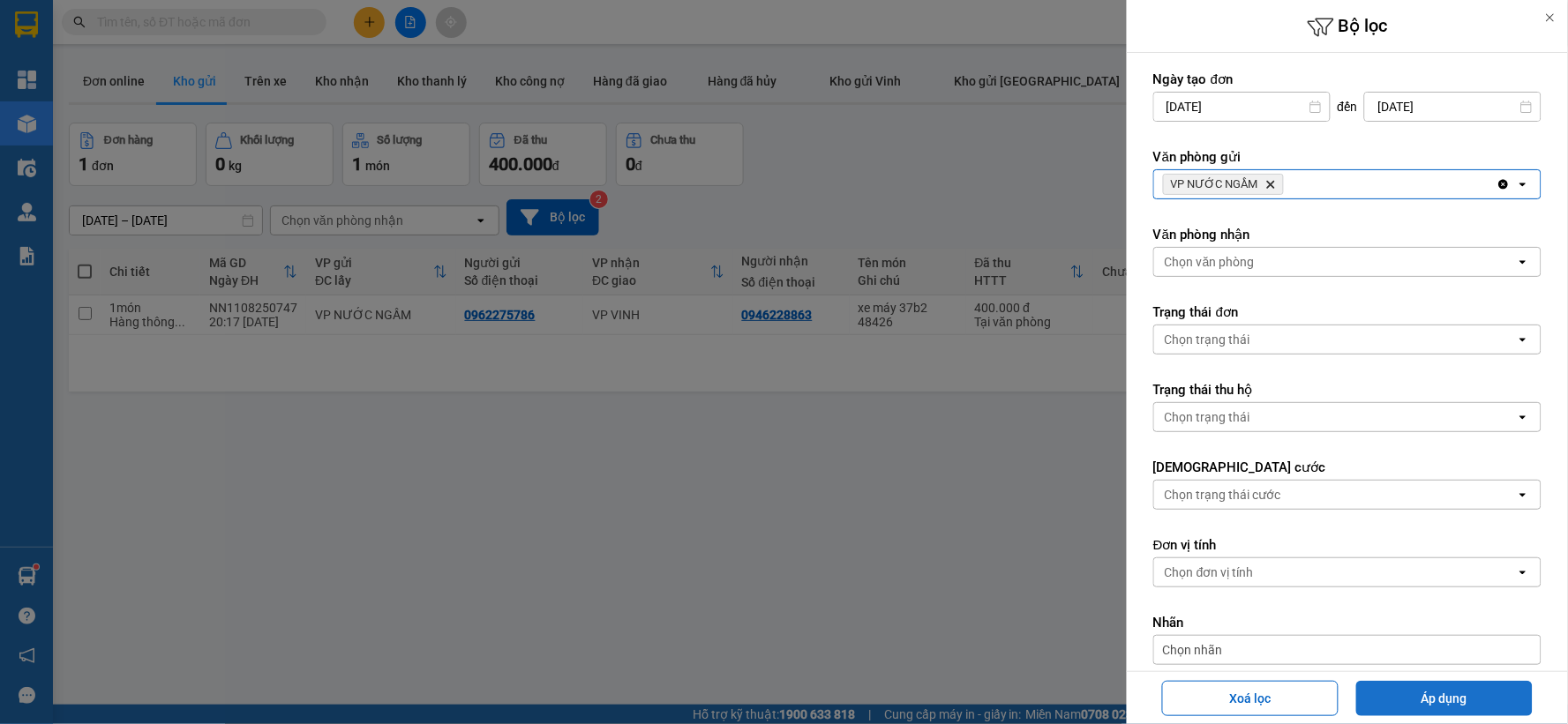
click at [1487, 691] on button "Áp dụng" at bounding box center [1444, 698] width 176 height 35
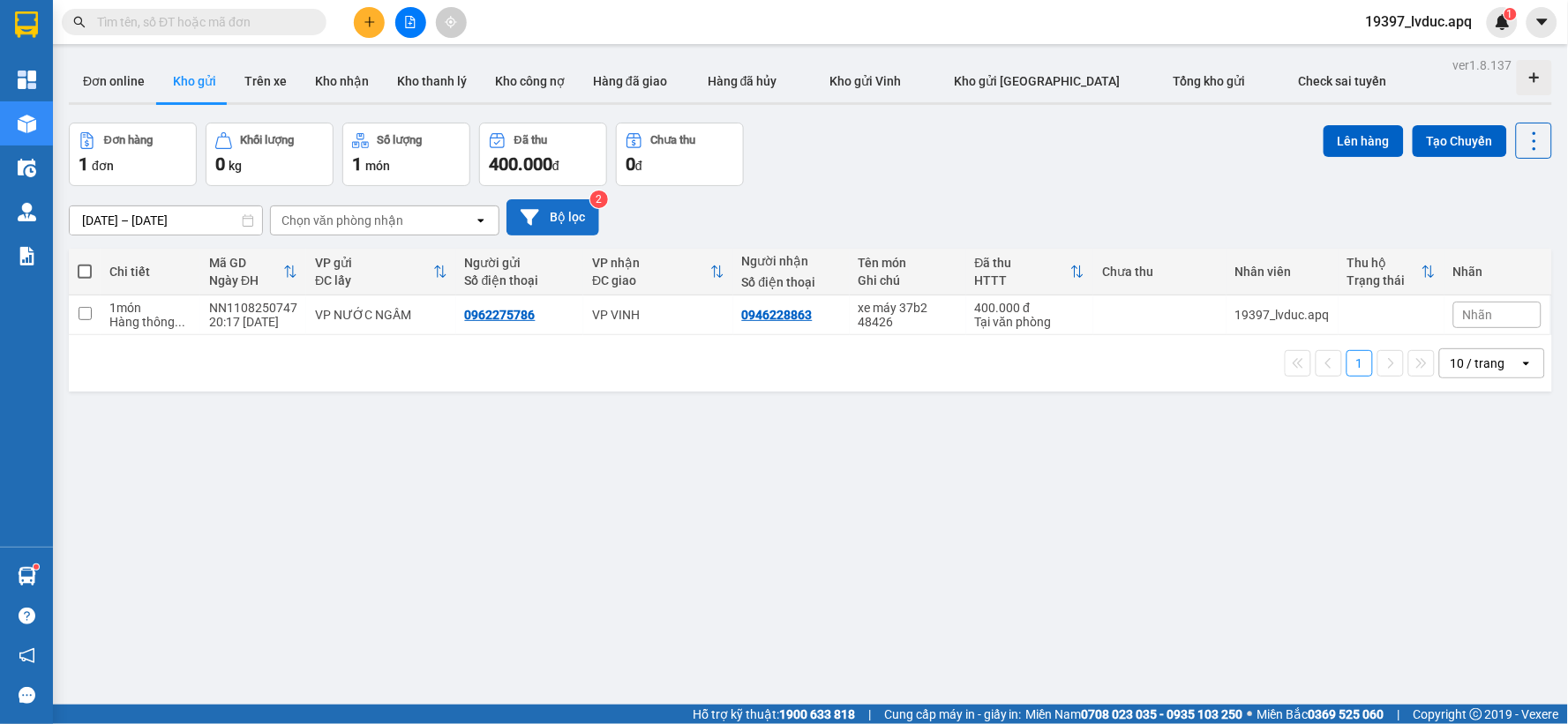
click at [561, 217] on button "Bộ lọc" at bounding box center [553, 217] width 92 height 36
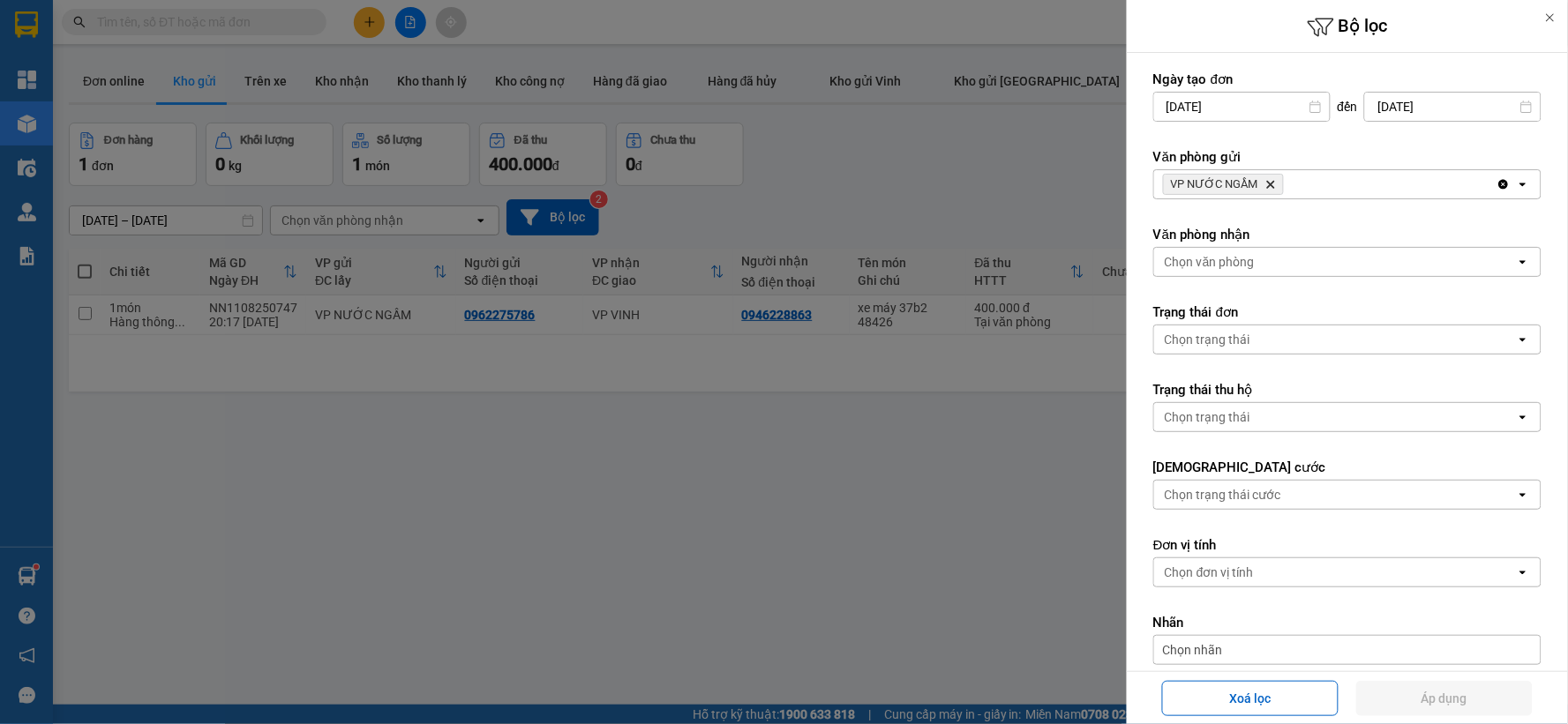
click at [1267, 179] on icon "Delete" at bounding box center [1270, 184] width 11 height 11
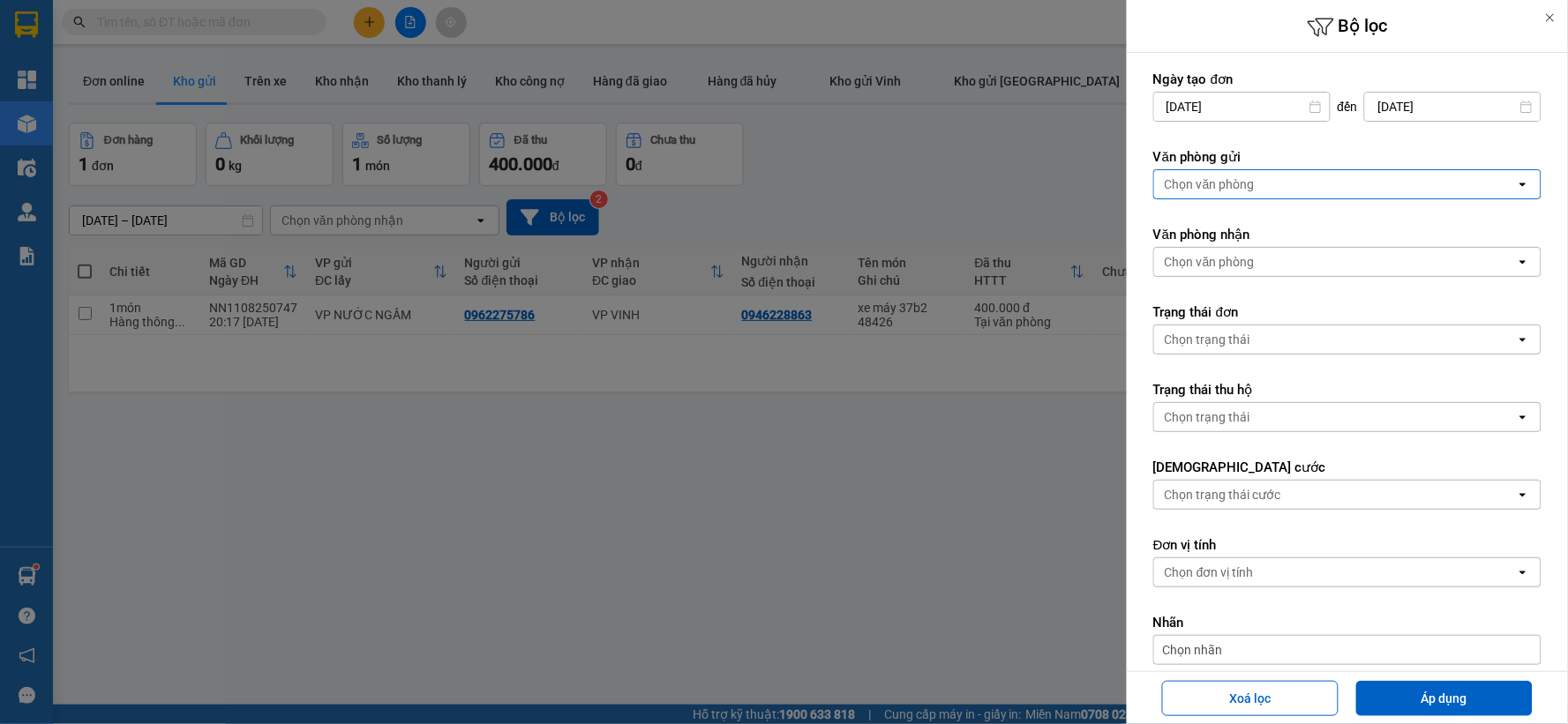
drag, startPoint x: 1267, startPoint y: 178, endPoint x: 1269, endPoint y: 196, distance: 18.1
click at [1268, 179] on div "Chọn văn phòng" at bounding box center [1335, 183] width 362 height 28
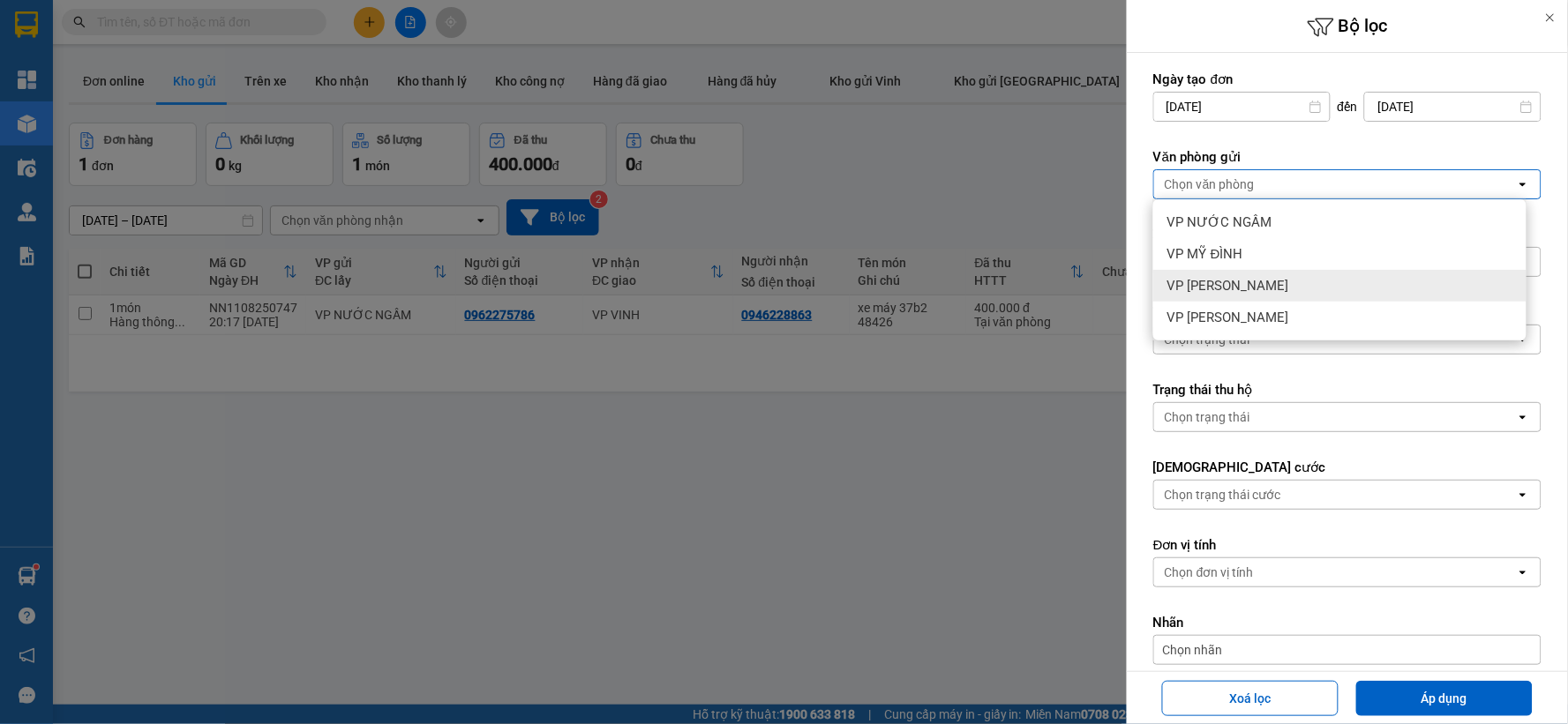
click at [1276, 274] on div "VP [PERSON_NAME]" at bounding box center [1339, 286] width 373 height 32
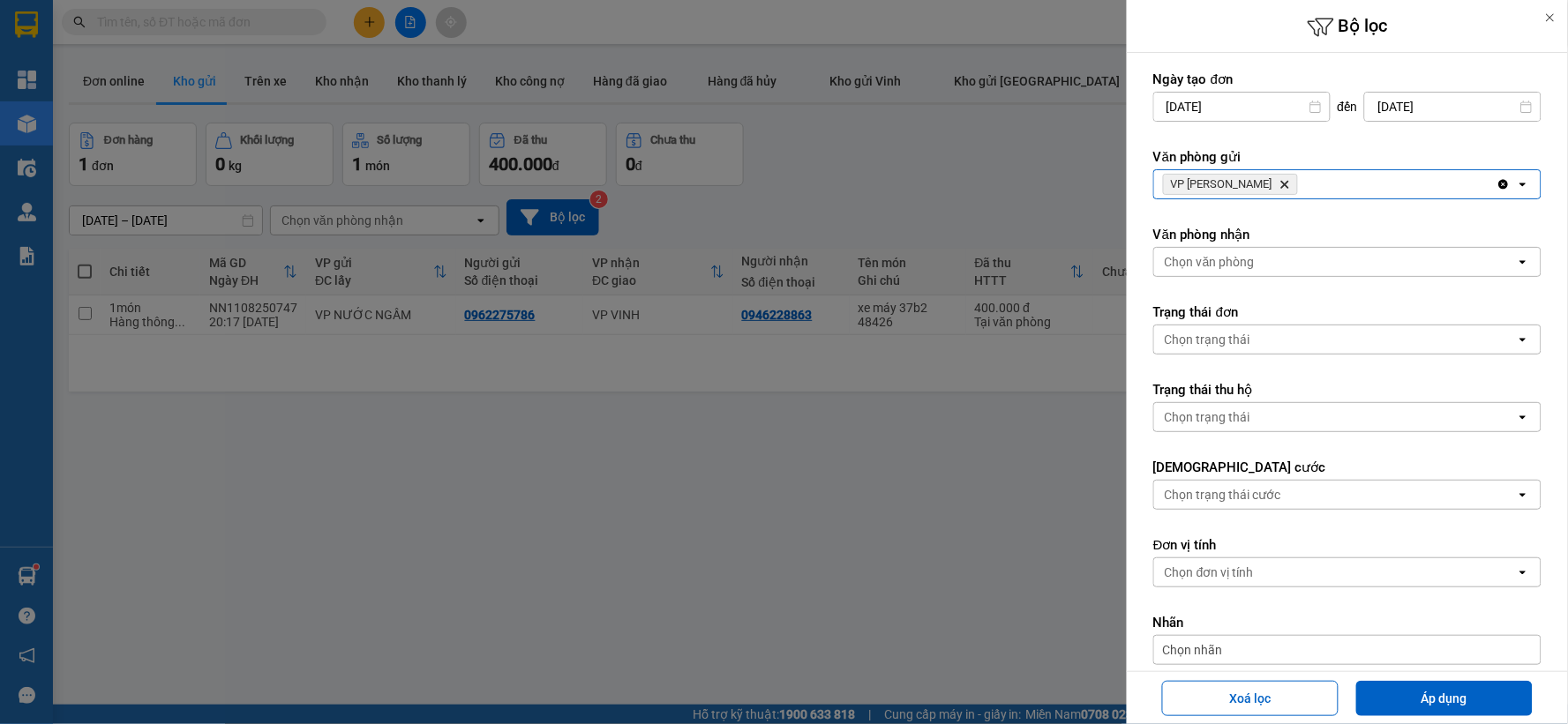
click at [1409, 716] on div "Xoá lọc Áp dụng" at bounding box center [1347, 698] width 432 height 43
click at [1409, 704] on button "Áp dụng" at bounding box center [1444, 698] width 176 height 35
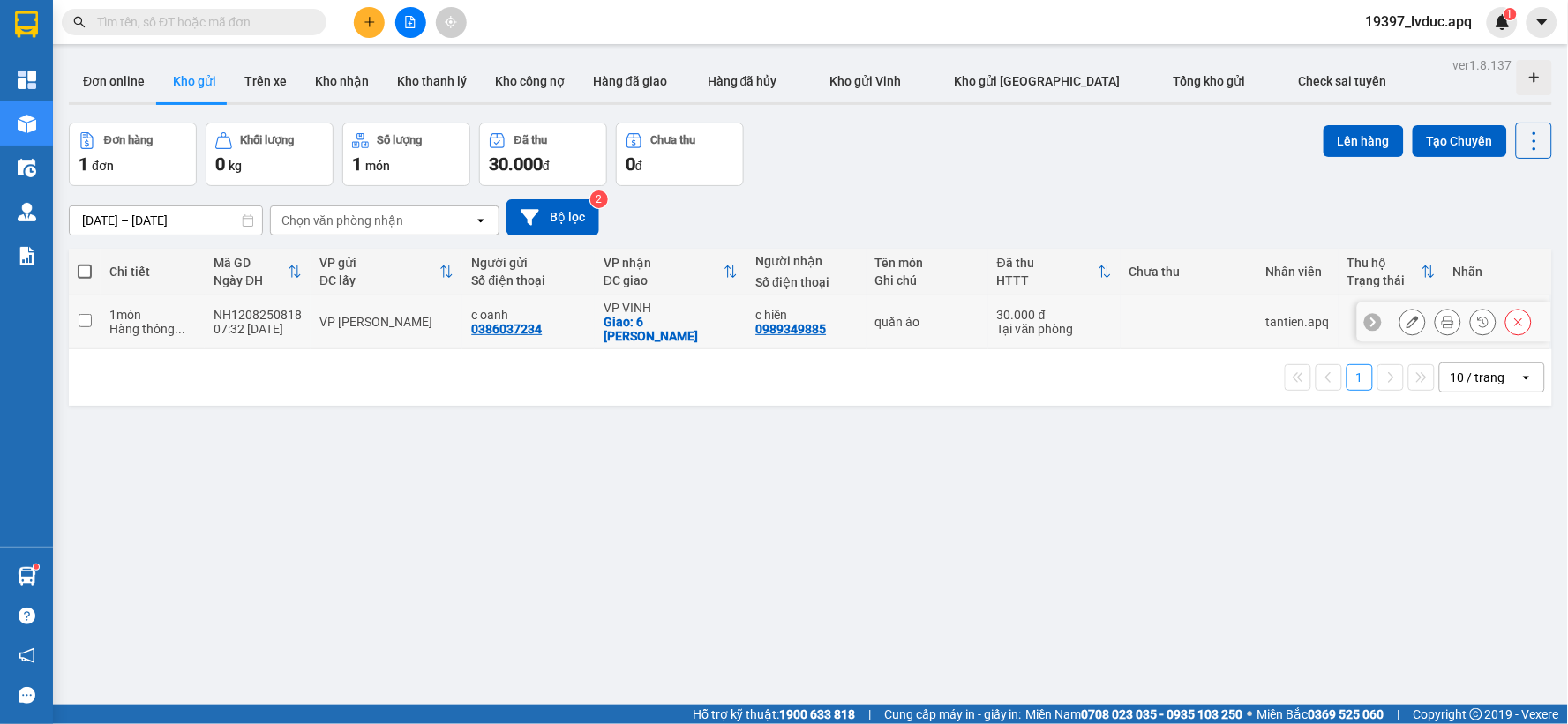
click at [638, 324] on div "Giao: 6 [PERSON_NAME]" at bounding box center [670, 328] width 134 height 28
checkbox input "true"
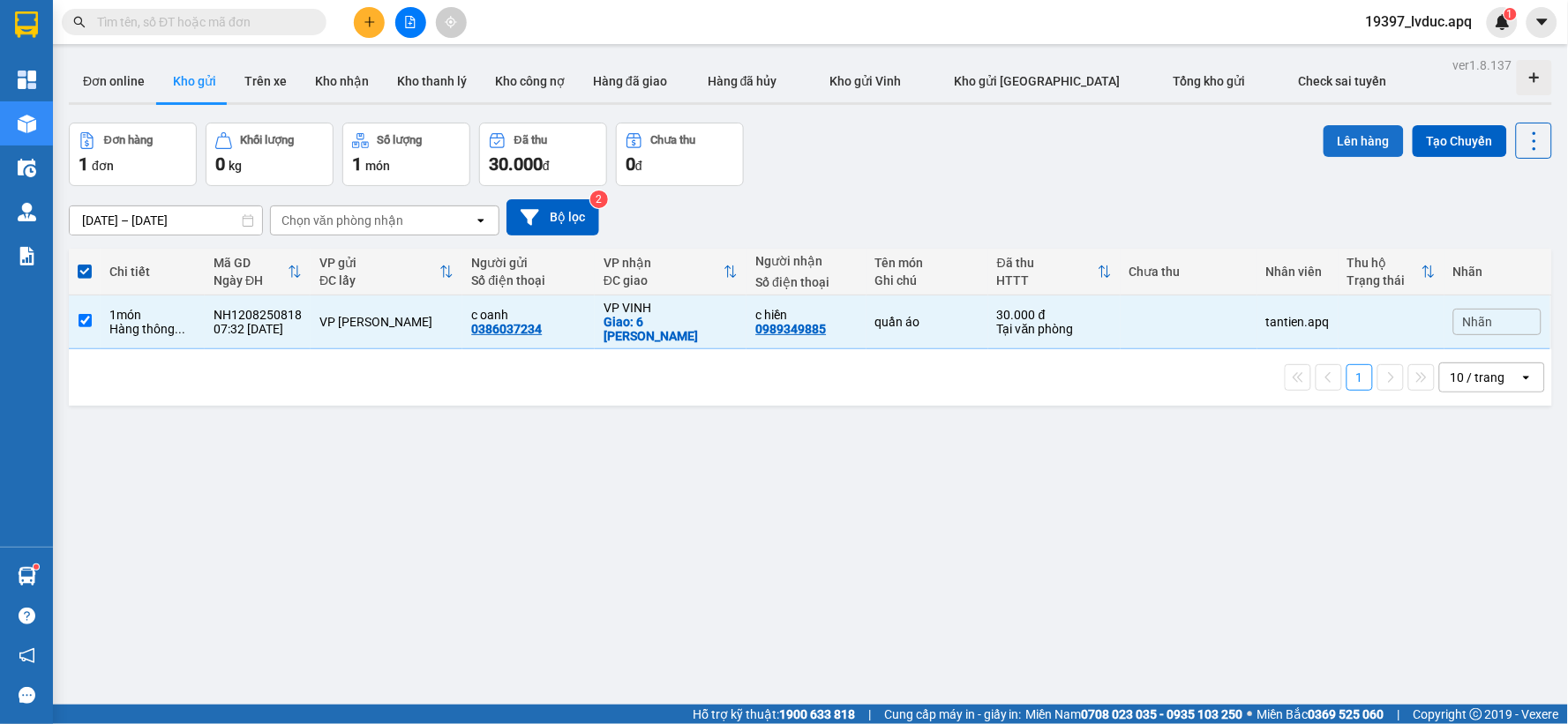
click at [1360, 141] on button "Lên hàng" at bounding box center [1363, 141] width 80 height 32
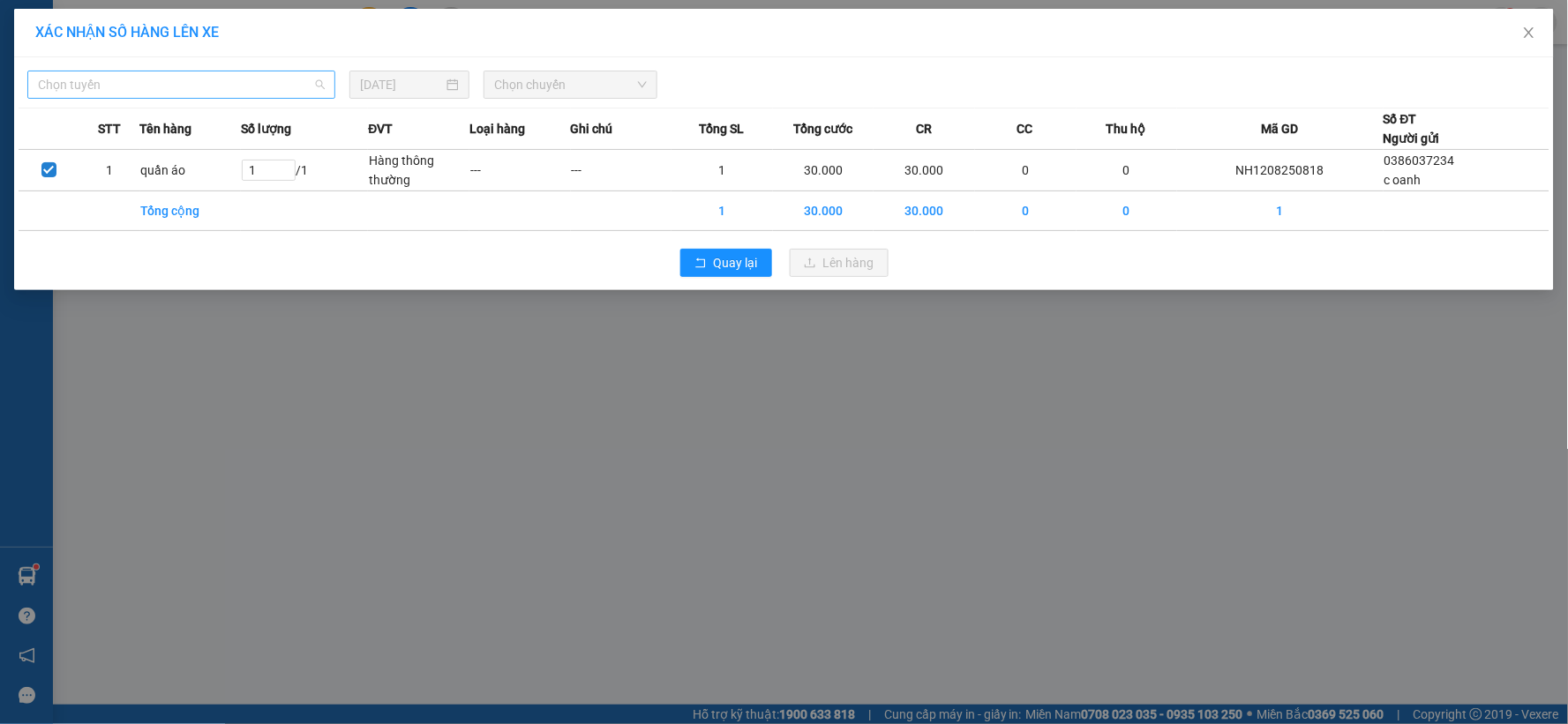
click at [163, 83] on span "Chọn tuyến" at bounding box center [181, 84] width 287 height 26
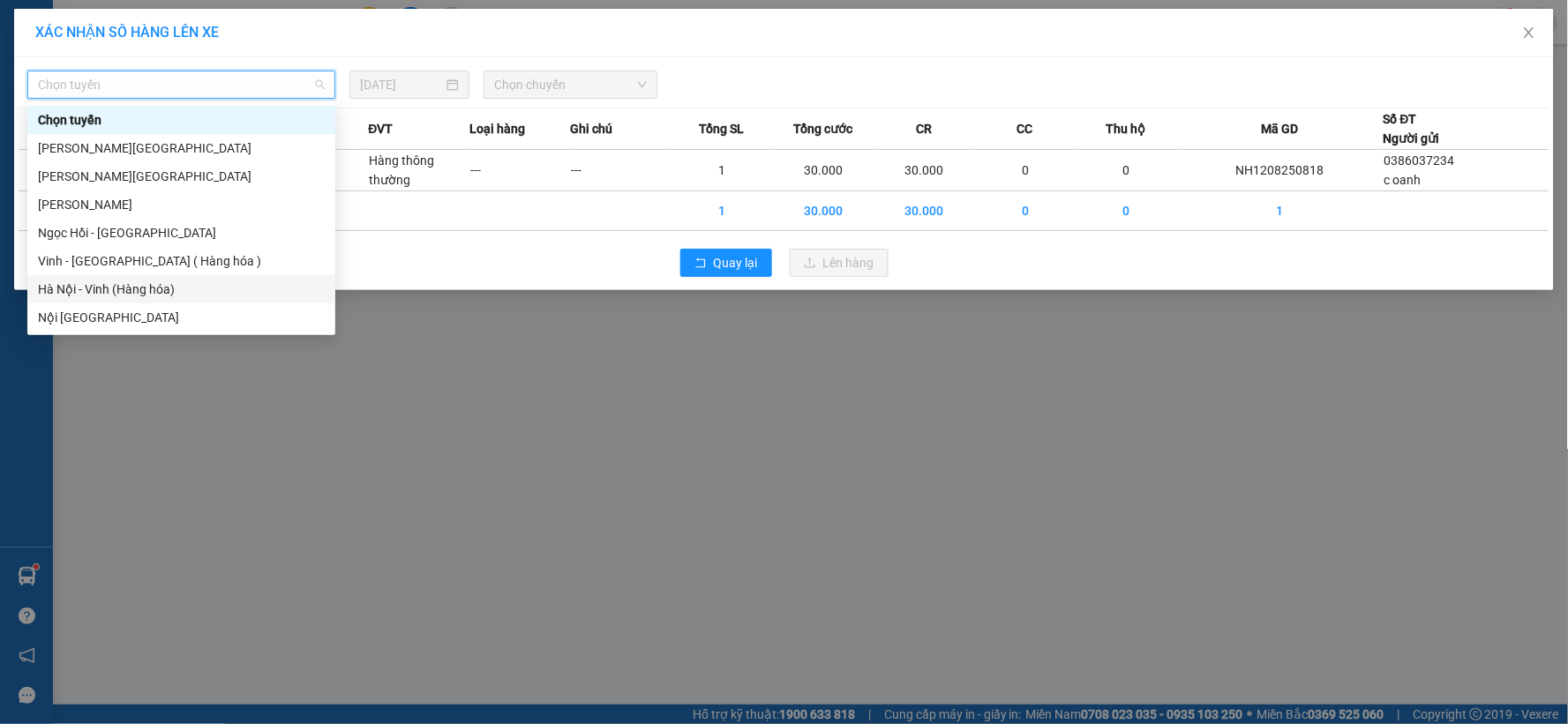
click at [159, 286] on div "Hà Nội - Vinh (Hàng hóa)" at bounding box center [181, 288] width 287 height 19
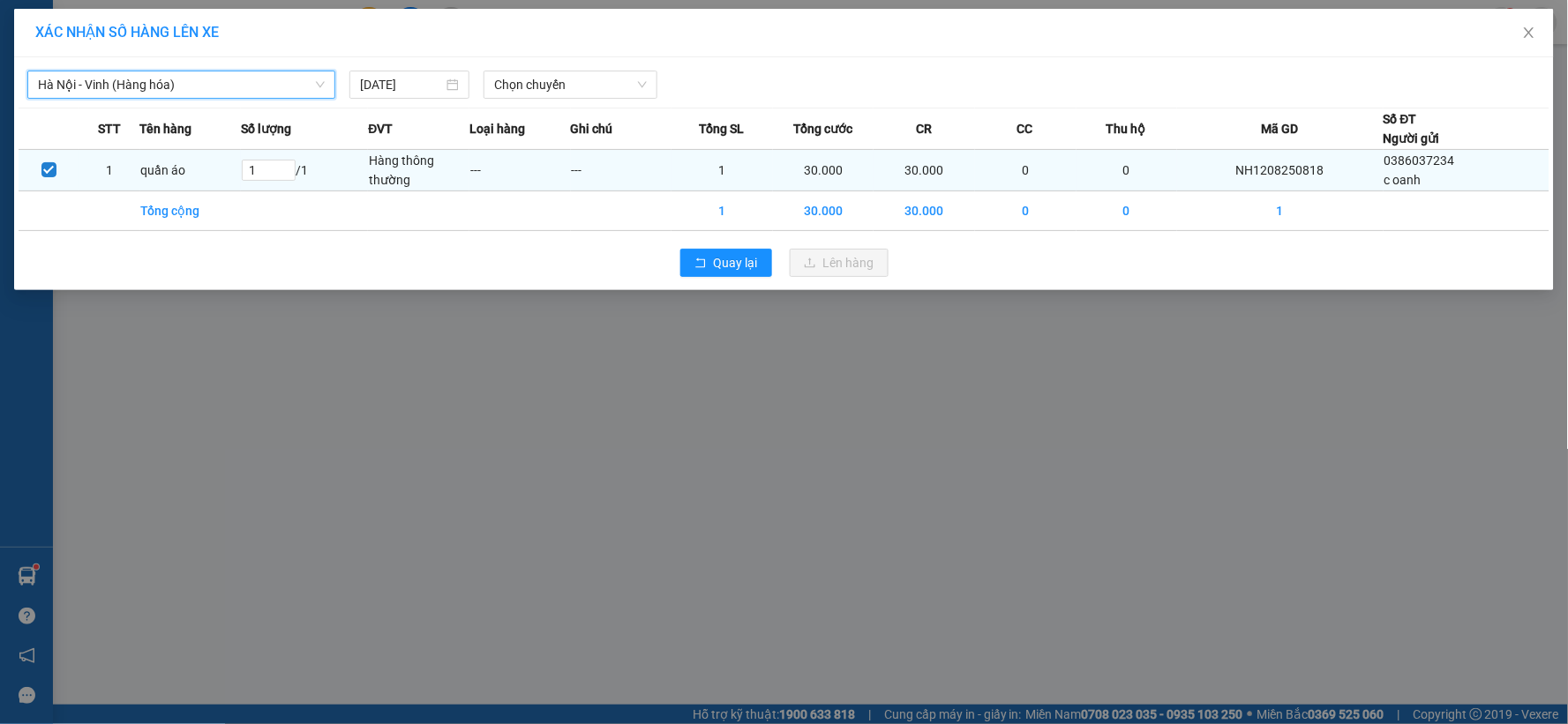
drag, startPoint x: 523, startPoint y: 83, endPoint x: 554, endPoint y: 170, distance: 92.4
click at [524, 83] on span "Chọn chuyến" at bounding box center [570, 84] width 153 height 26
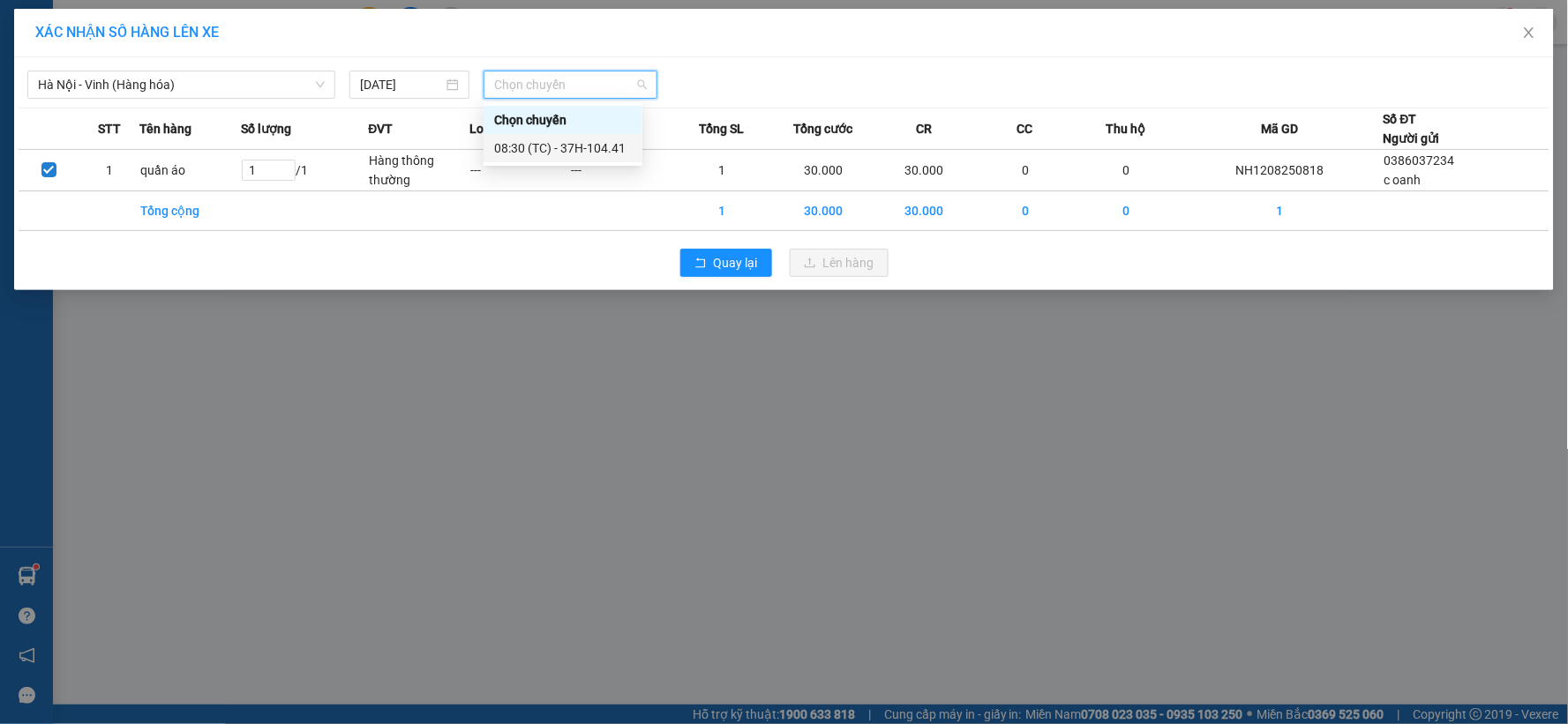
click at [586, 155] on div "08:30 (TC) - 37H-104.41" at bounding box center [562, 147] width 137 height 19
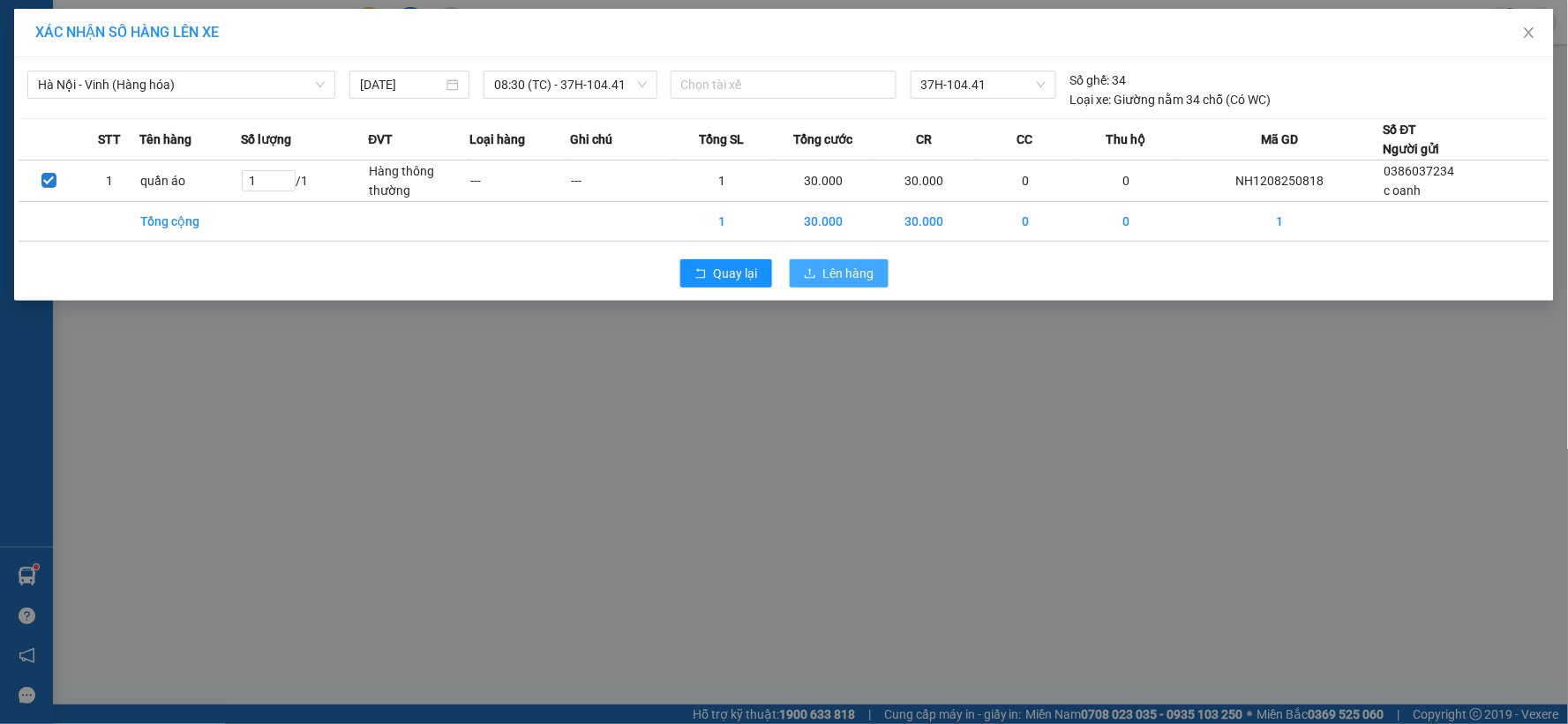
click at [863, 269] on span "Lên hàng" at bounding box center [848, 273] width 52 height 19
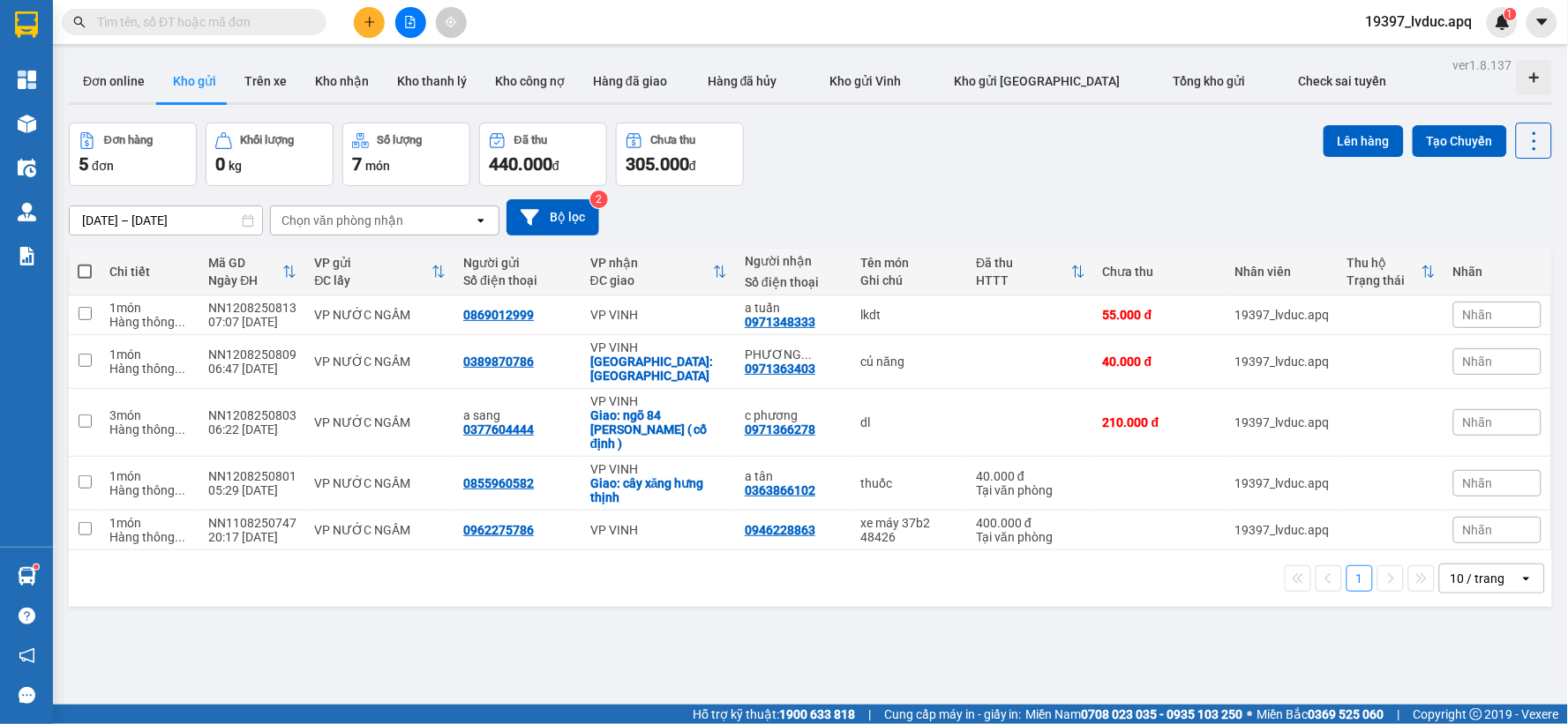
scroll to position [81, 0]
